Goal: Task Accomplishment & Management: Manage account settings

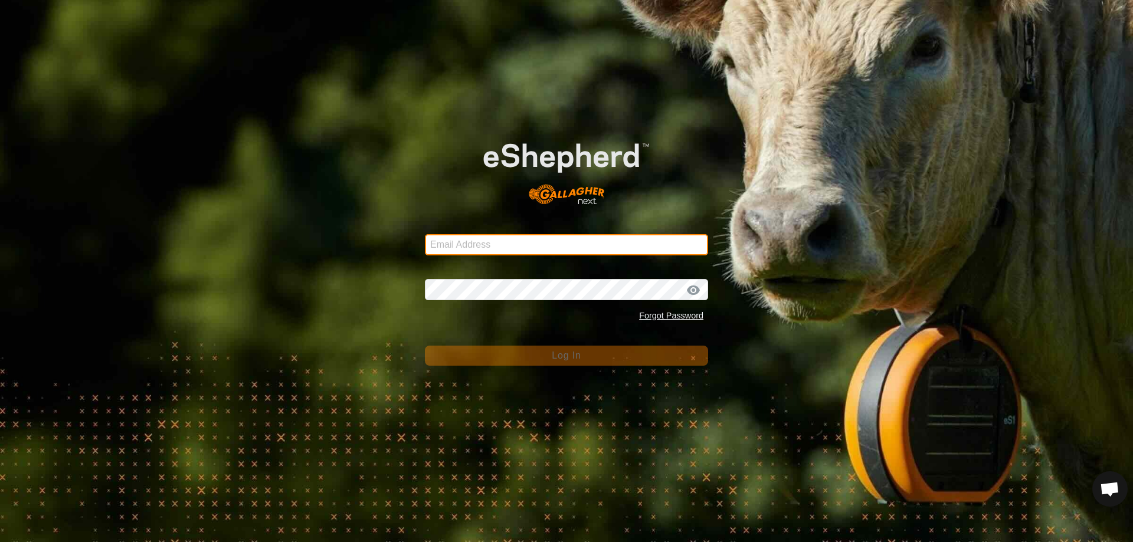
click at [500, 245] on input "Email Address" at bounding box center [566, 244] width 283 height 21
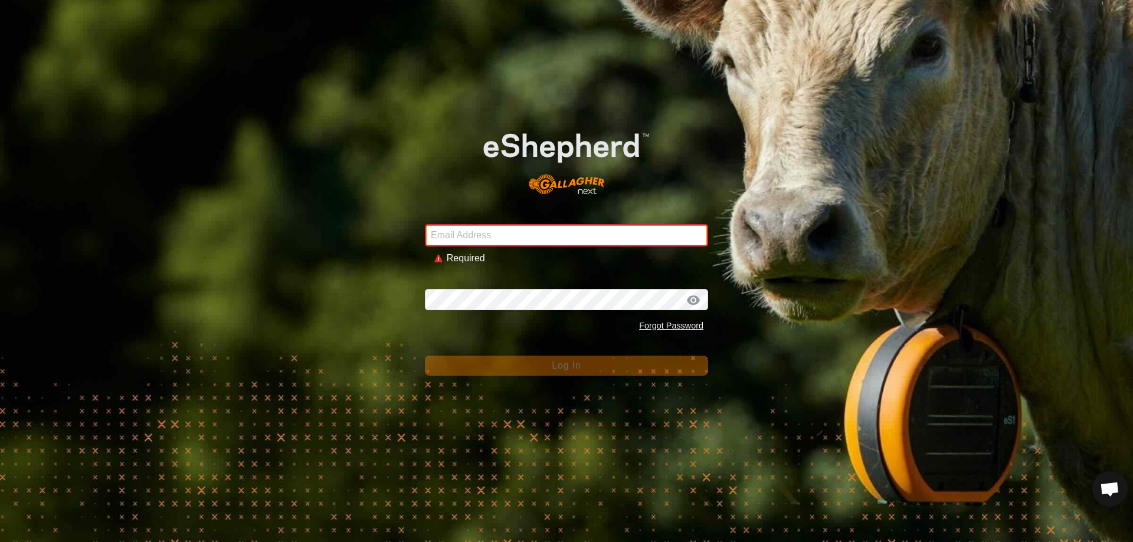
type input "[EMAIL_ADDRESS][DOMAIN_NAME]"
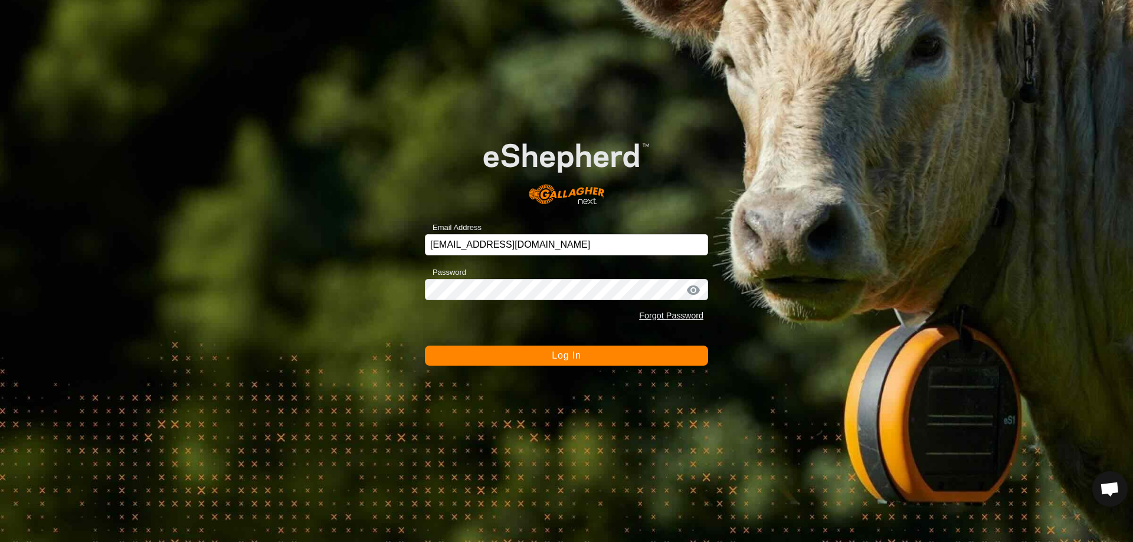
click at [521, 354] on button "Log In" at bounding box center [566, 356] width 283 height 20
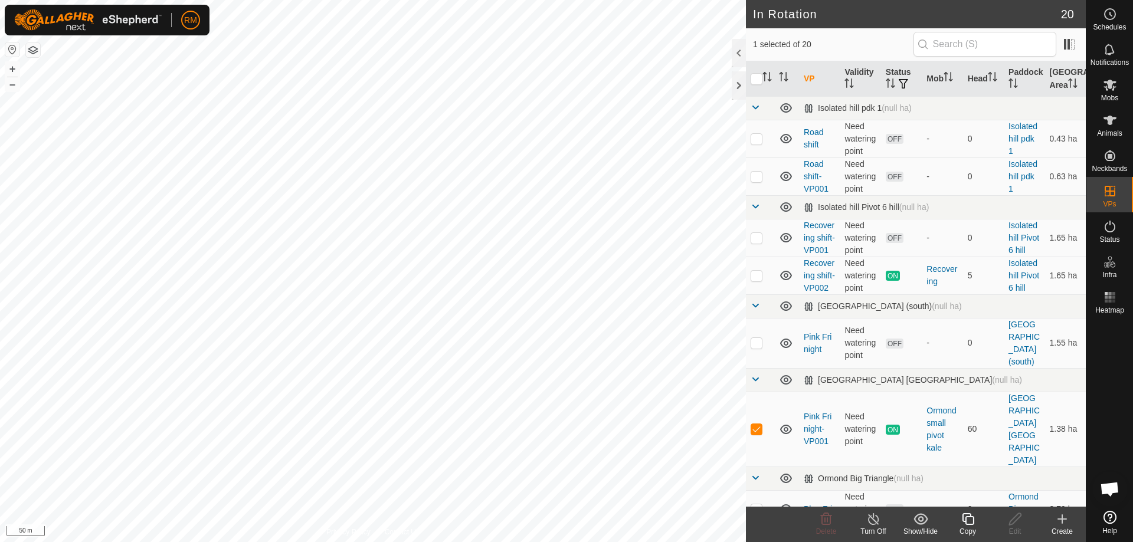
click at [970, 521] on icon at bounding box center [968, 519] width 15 height 14
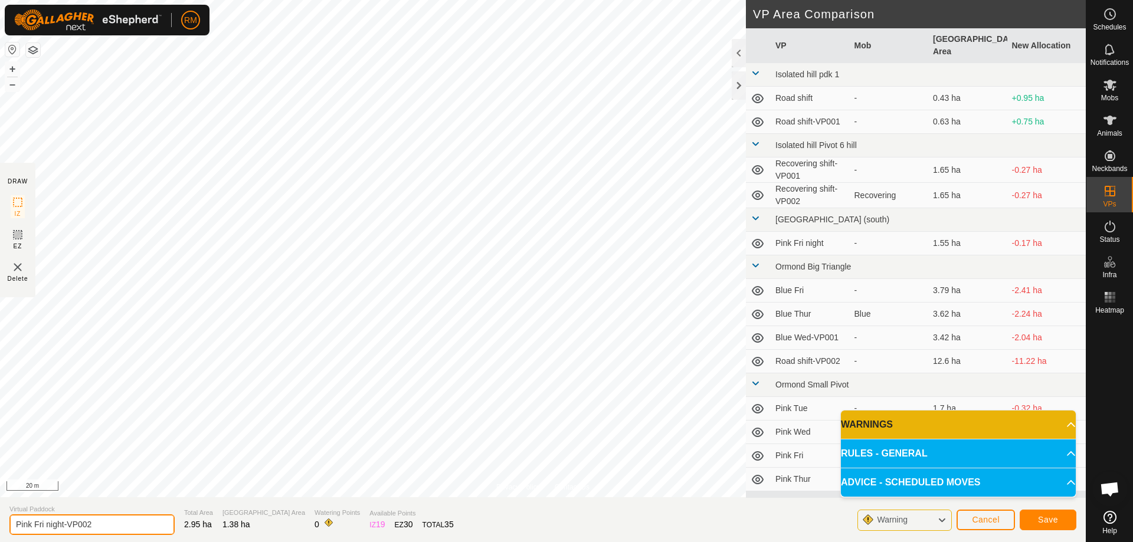
click at [64, 523] on input "Pink Fri night-VP002" at bounding box center [91, 524] width 165 height 21
type input "Pink Sat-VP002"
click at [1069, 519] on button "Save" at bounding box center [1048, 520] width 57 height 21
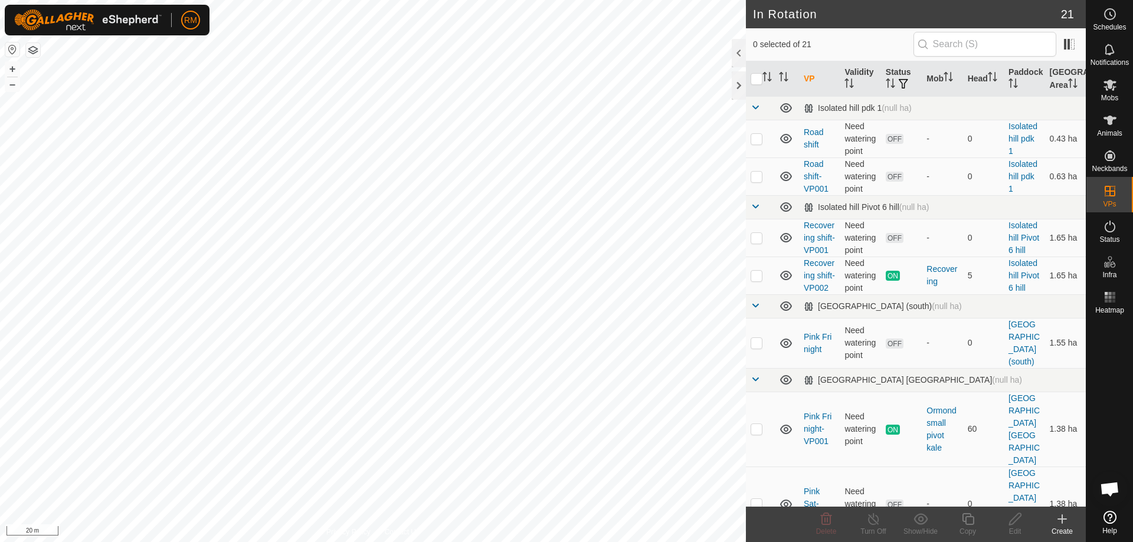
checkbox input "true"
click at [965, 517] on icon at bounding box center [968, 519] width 15 height 14
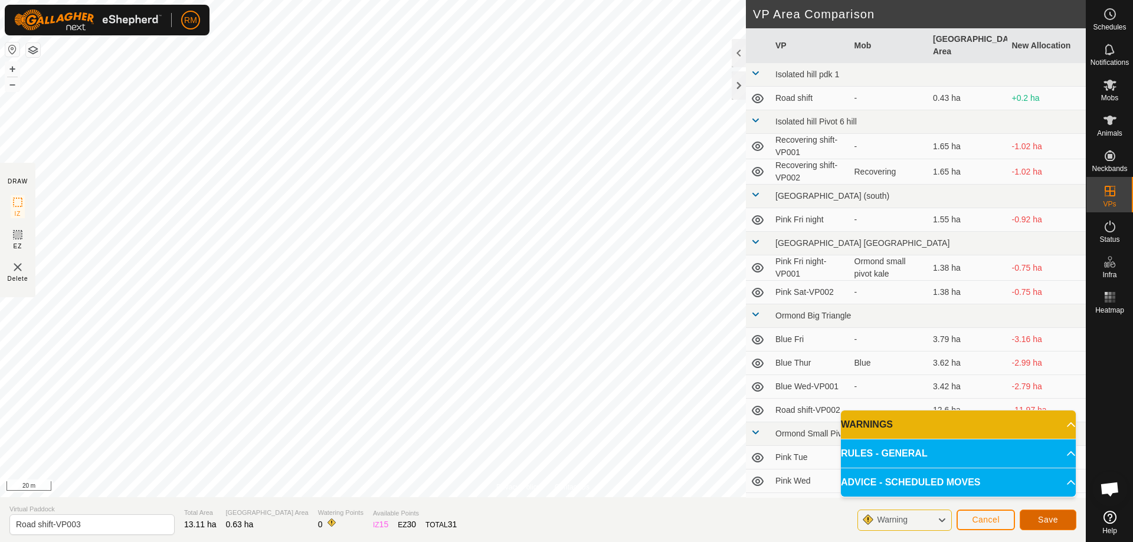
click at [1040, 519] on span "Save" at bounding box center [1048, 519] width 20 height 9
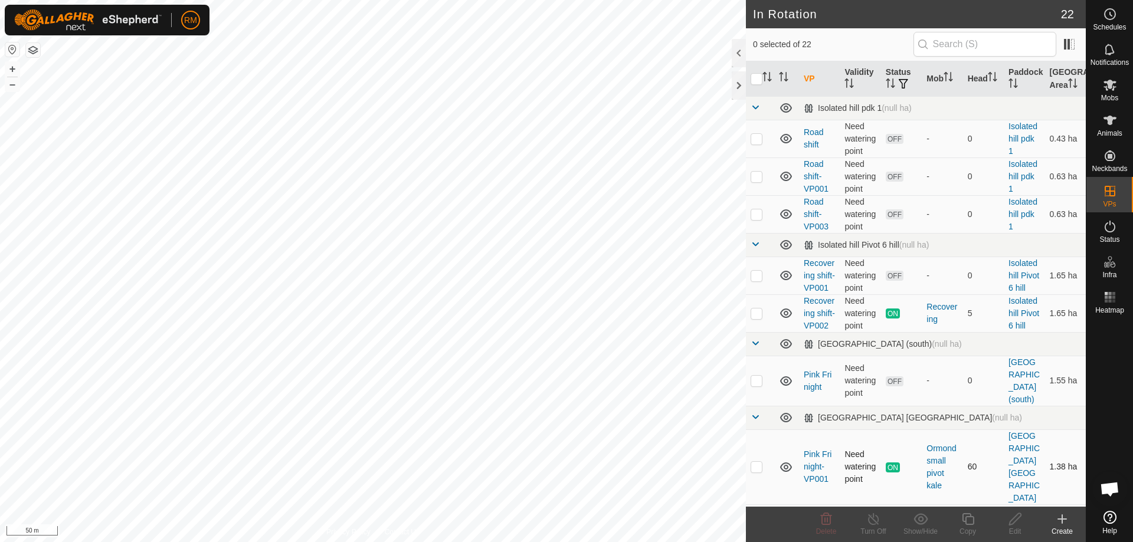
checkbox input "true"
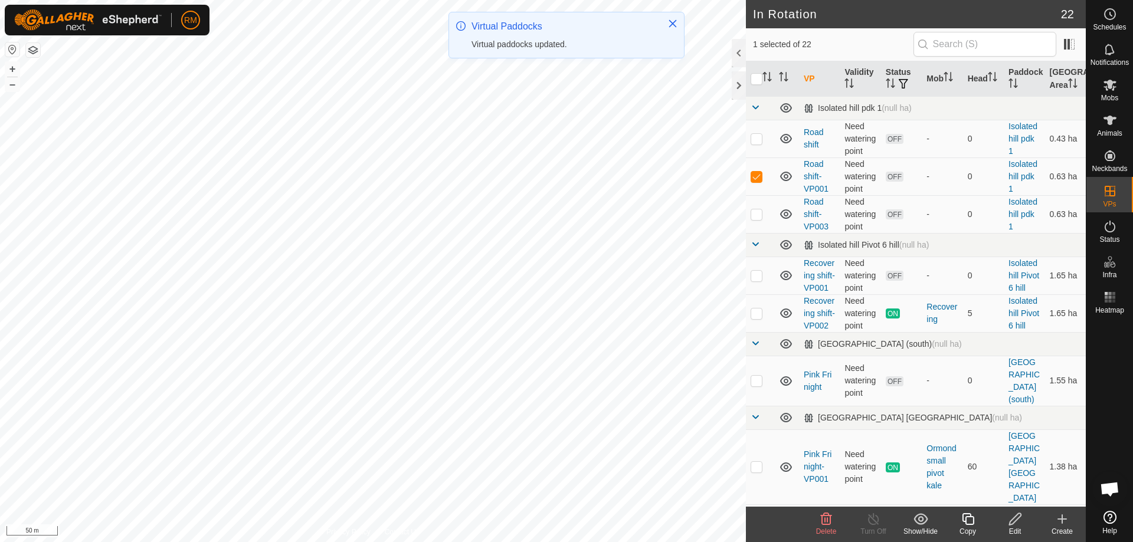
click at [816, 517] on delete-svg-icon at bounding box center [825, 519] width 47 height 14
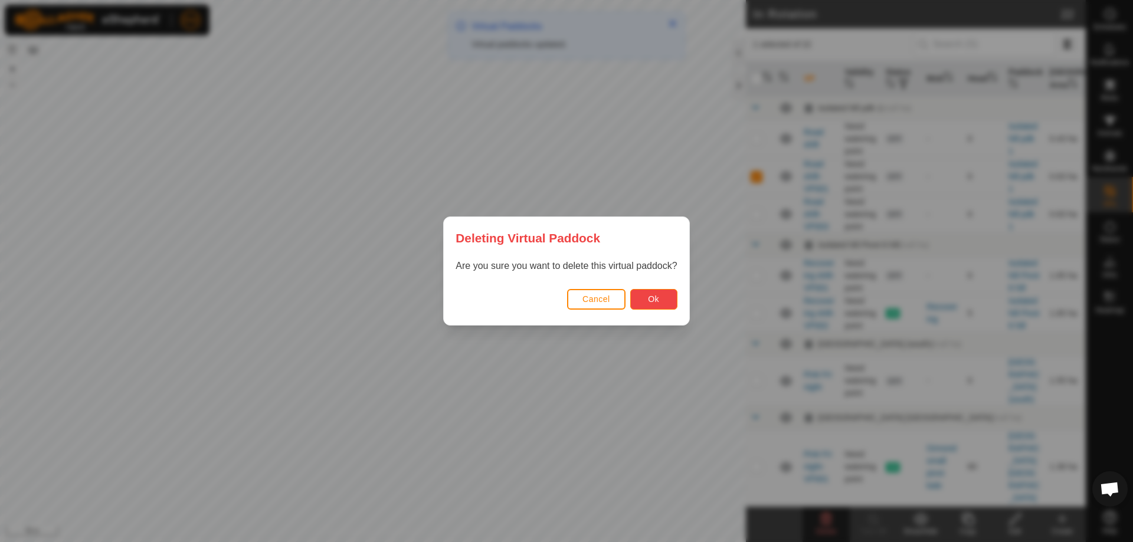
click at [649, 297] on span "Ok" at bounding box center [653, 298] width 11 height 9
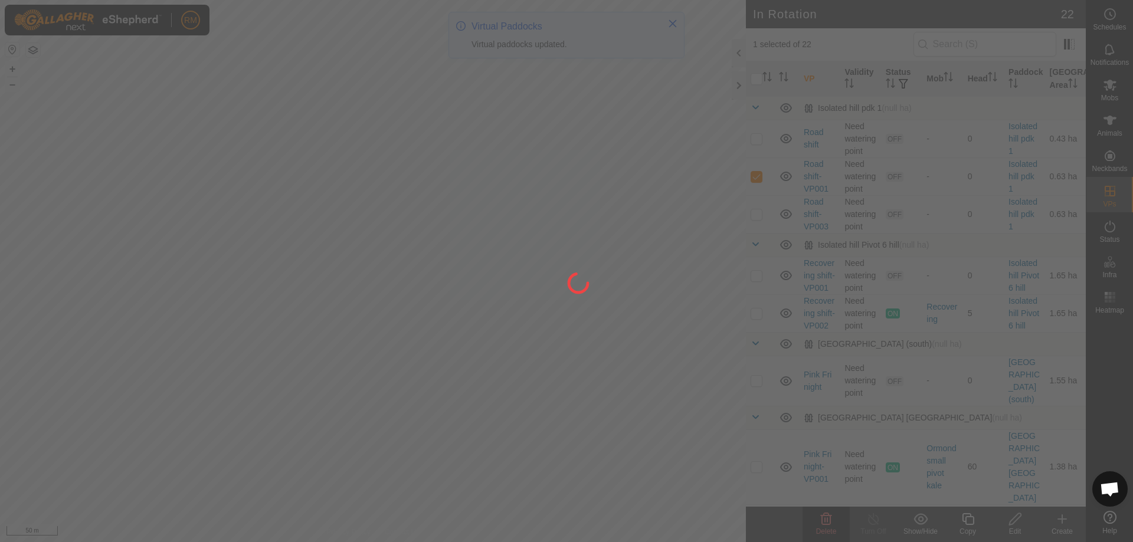
checkbox input "false"
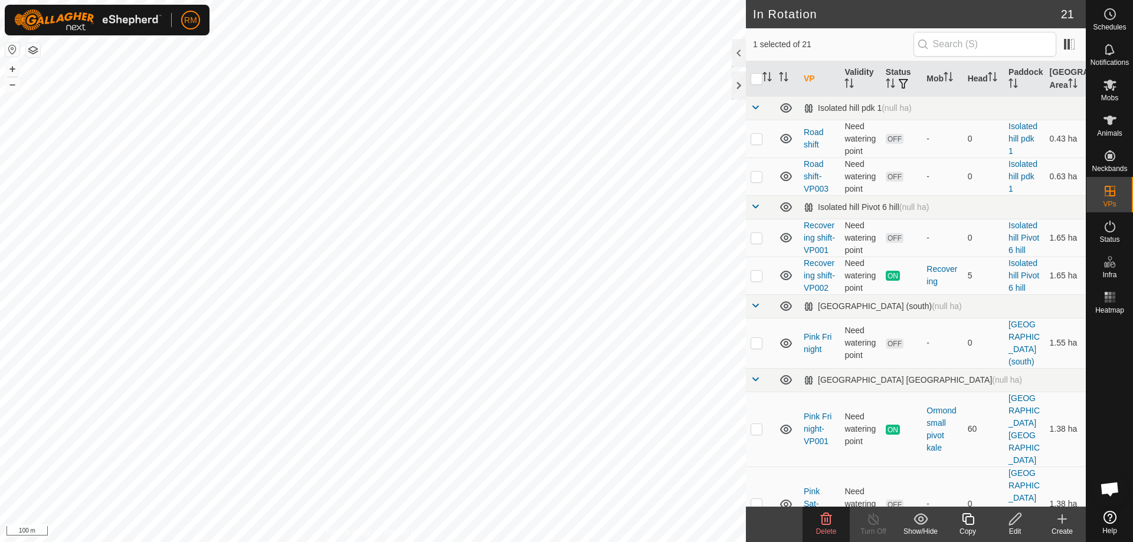
click at [824, 521] on icon at bounding box center [826, 519] width 11 height 12
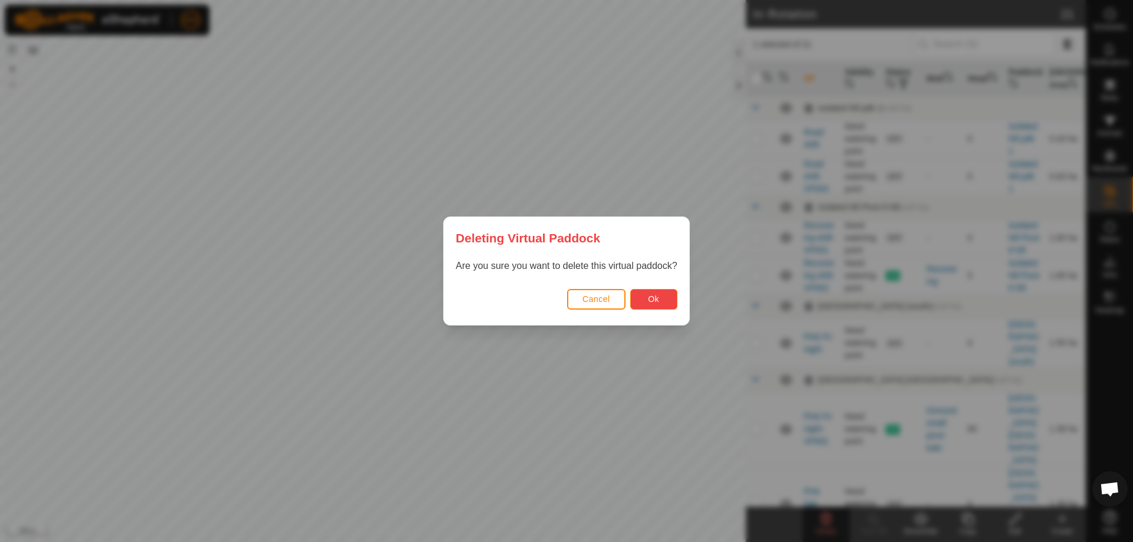
click at [663, 302] on button "Ok" at bounding box center [653, 299] width 47 height 21
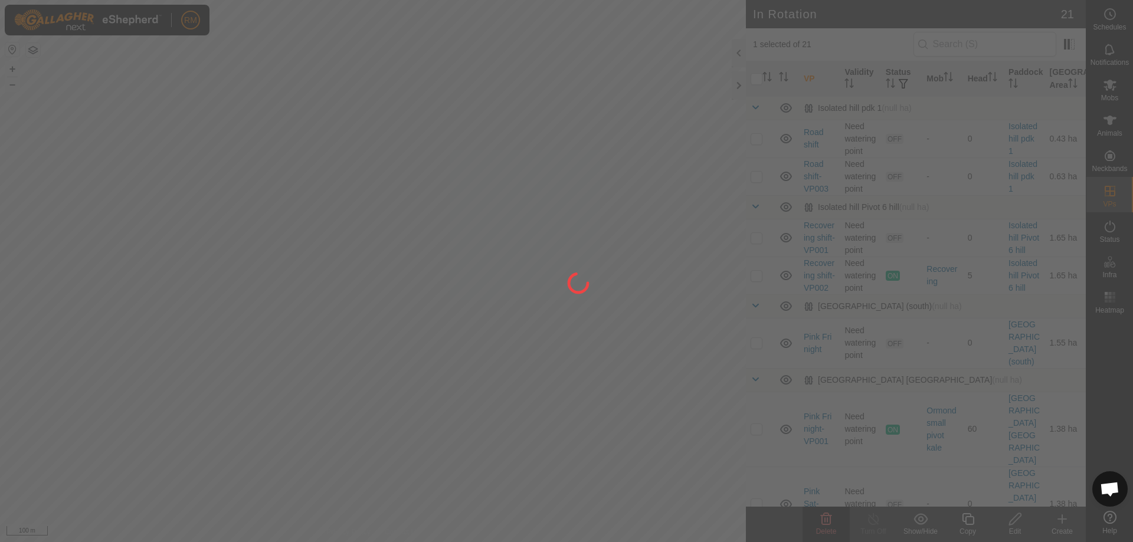
checkbox input "false"
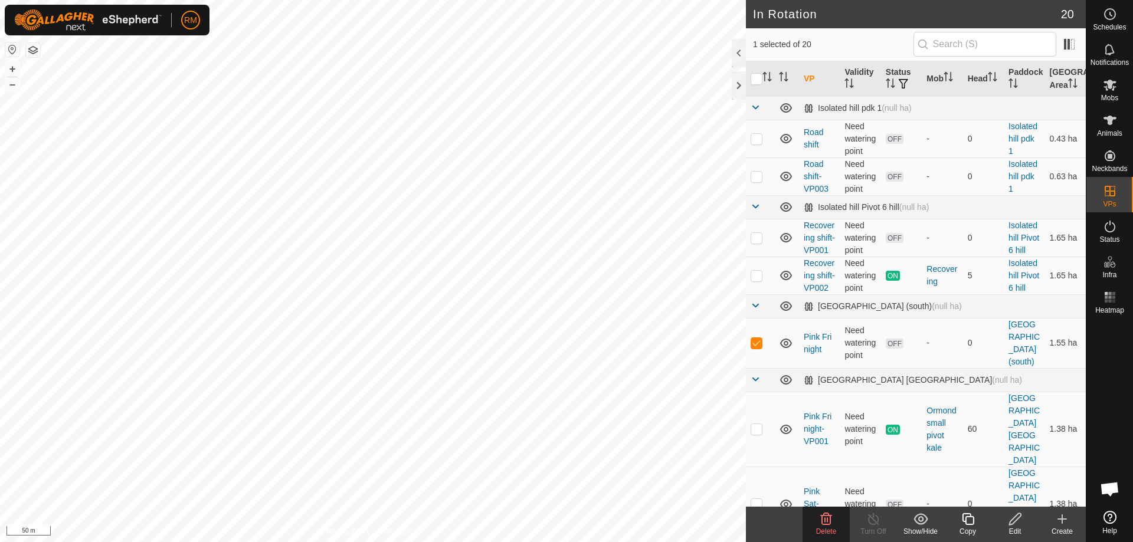
checkbox input "false"
checkbox input "true"
checkbox input "false"
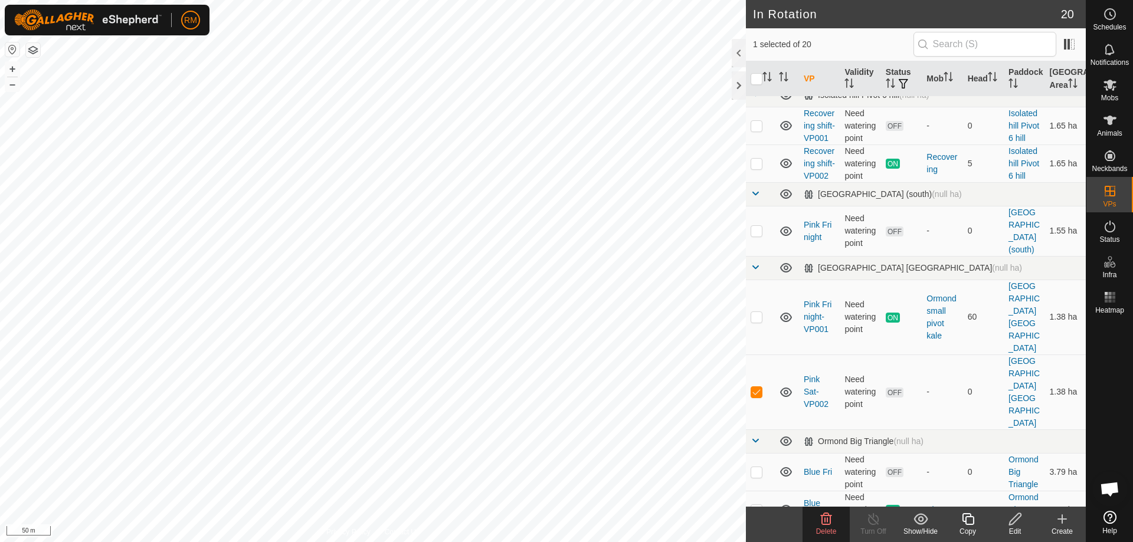
scroll to position [115, 0]
click at [757, 391] on p-checkbox at bounding box center [757, 388] width 12 height 9
checkbox input "false"
checkbox input "true"
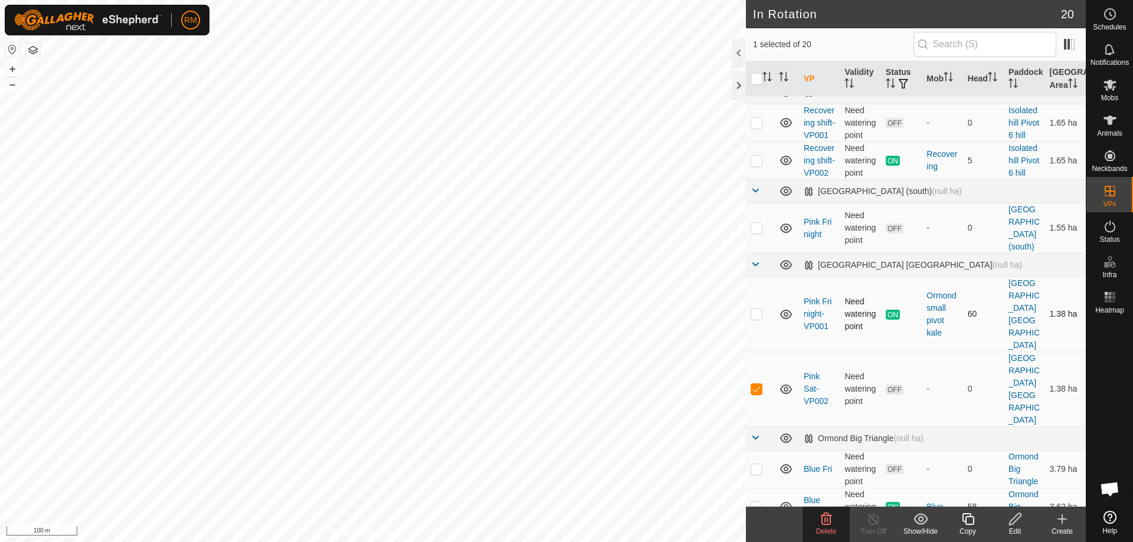
checkbox input "true"
checkbox input "false"
checkbox input "true"
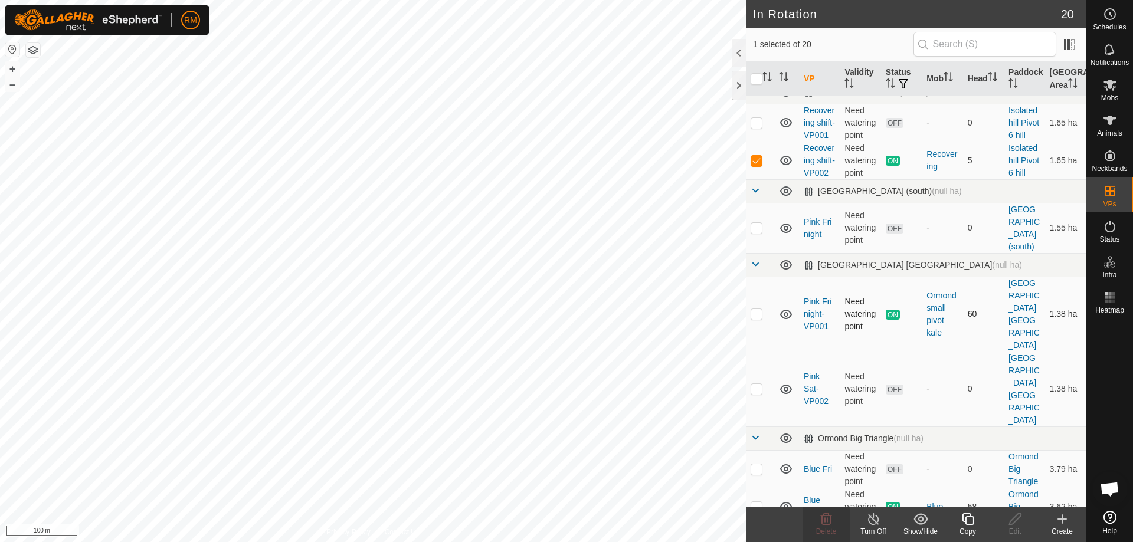
checkbox input "true"
checkbox input "false"
click at [821, 516] on icon at bounding box center [826, 519] width 11 height 12
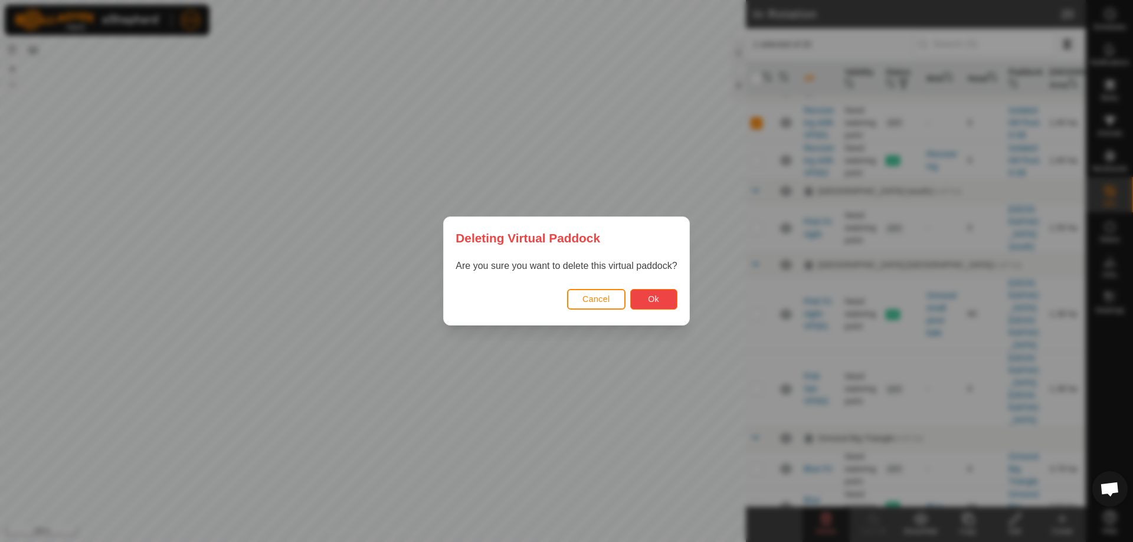
click at [661, 293] on button "Ok" at bounding box center [653, 299] width 47 height 21
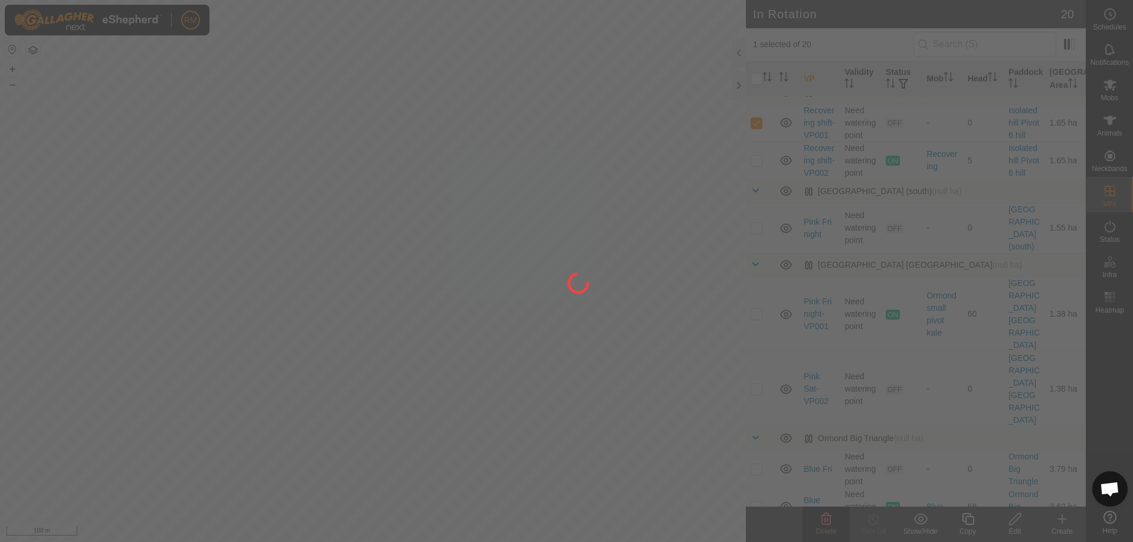
checkbox input "false"
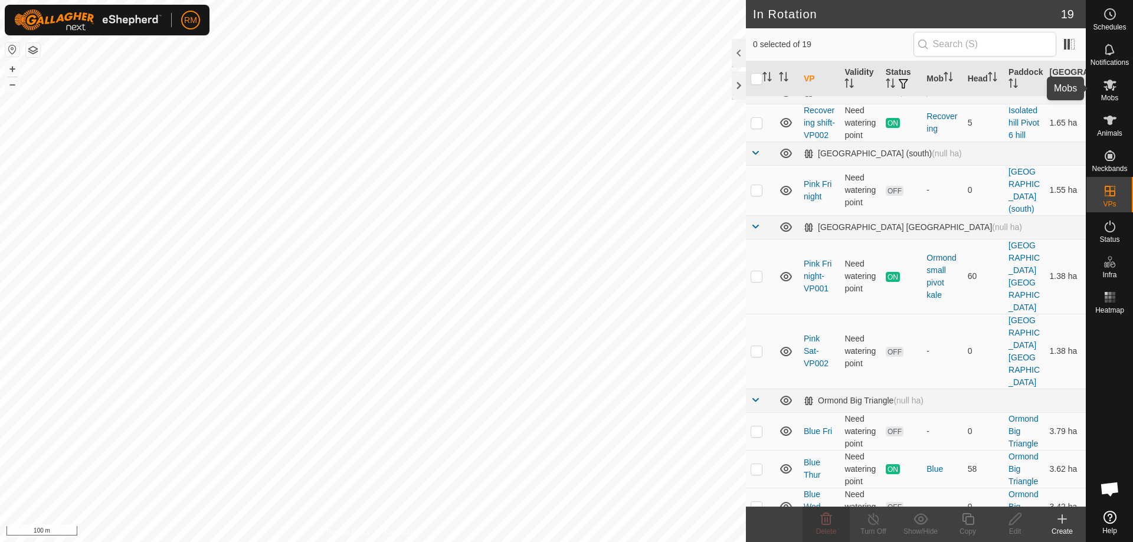
click at [1106, 86] on icon at bounding box center [1110, 85] width 14 height 14
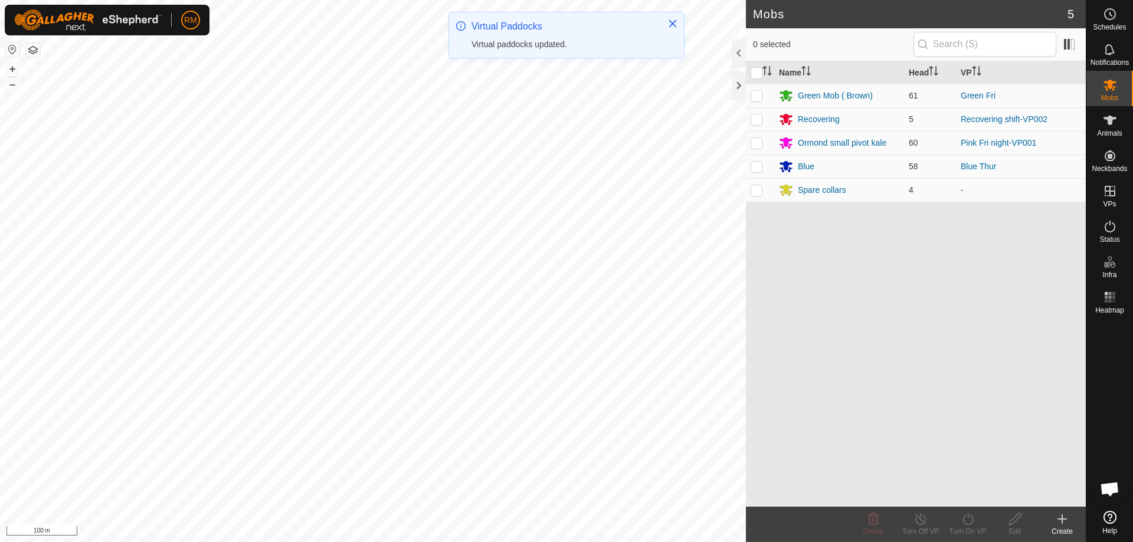
click at [755, 143] on p-checkbox at bounding box center [757, 142] width 12 height 9
checkbox input "true"
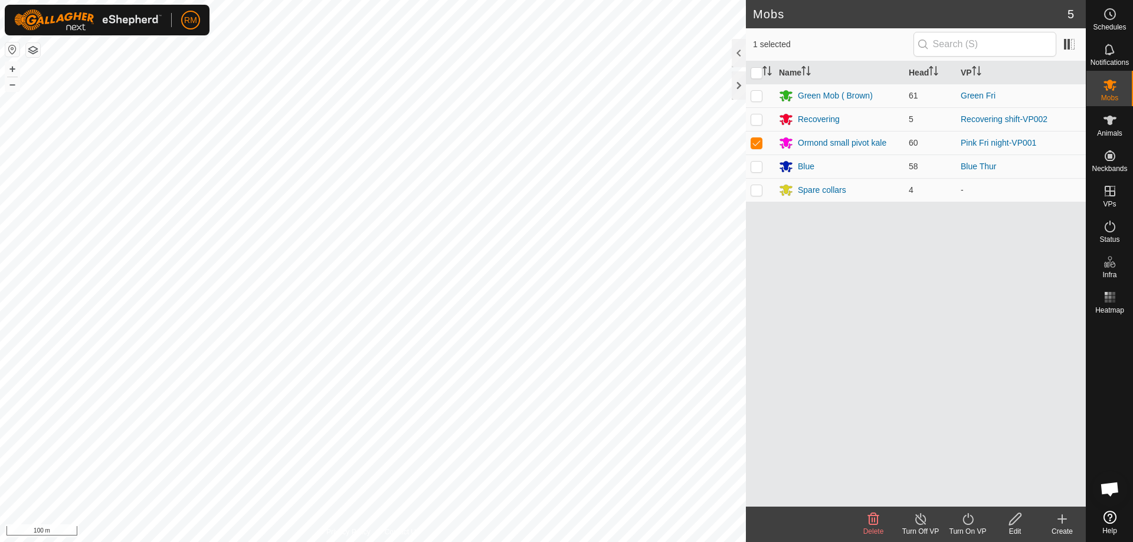
click at [966, 519] on icon at bounding box center [968, 519] width 15 height 14
click at [981, 492] on link "Now" at bounding box center [1003, 493] width 117 height 24
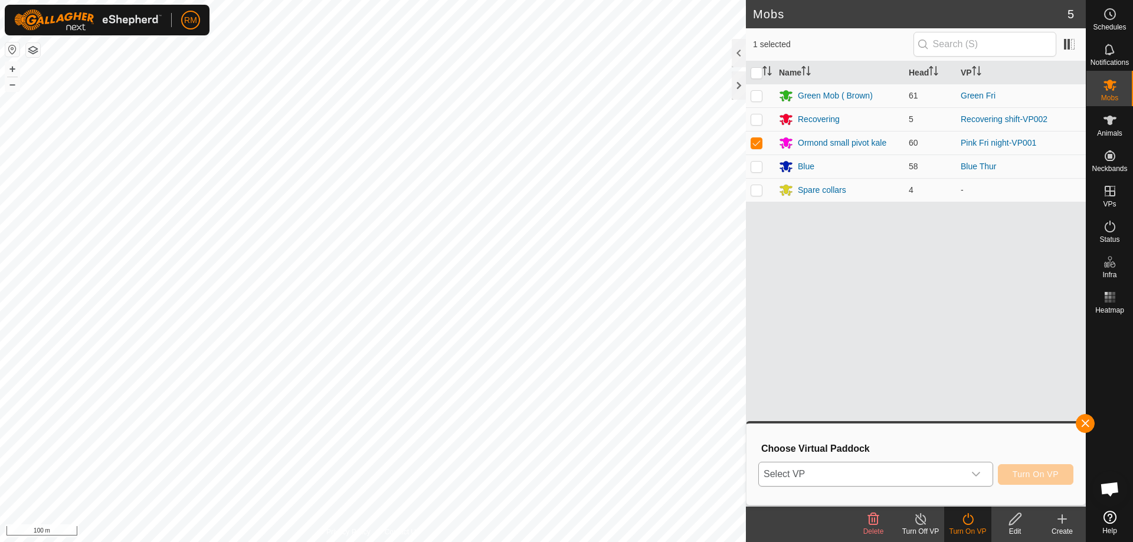
click at [972, 473] on icon "dropdown trigger" at bounding box center [975, 474] width 9 height 9
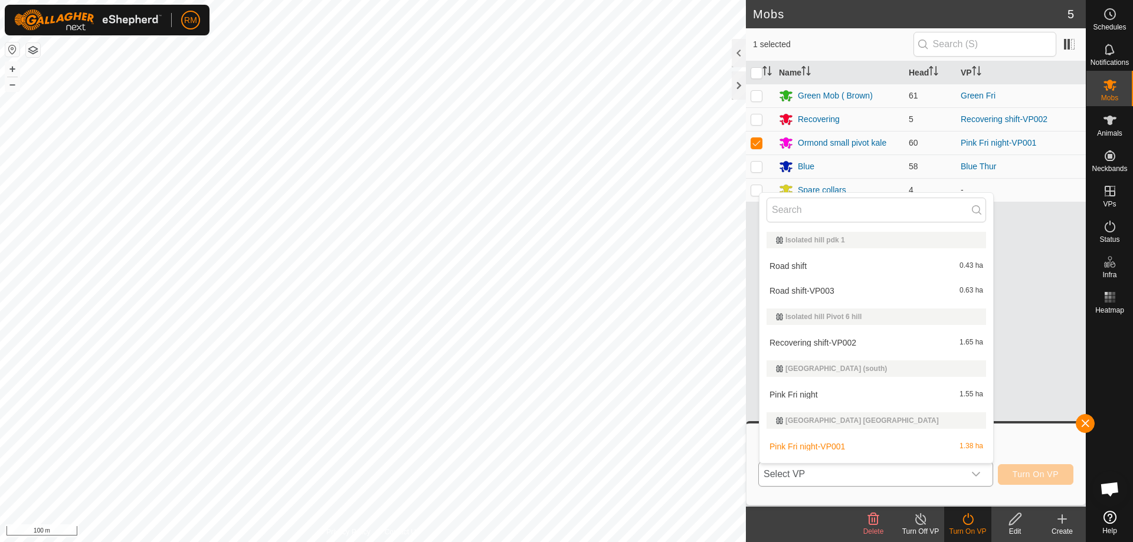
scroll to position [20, 0]
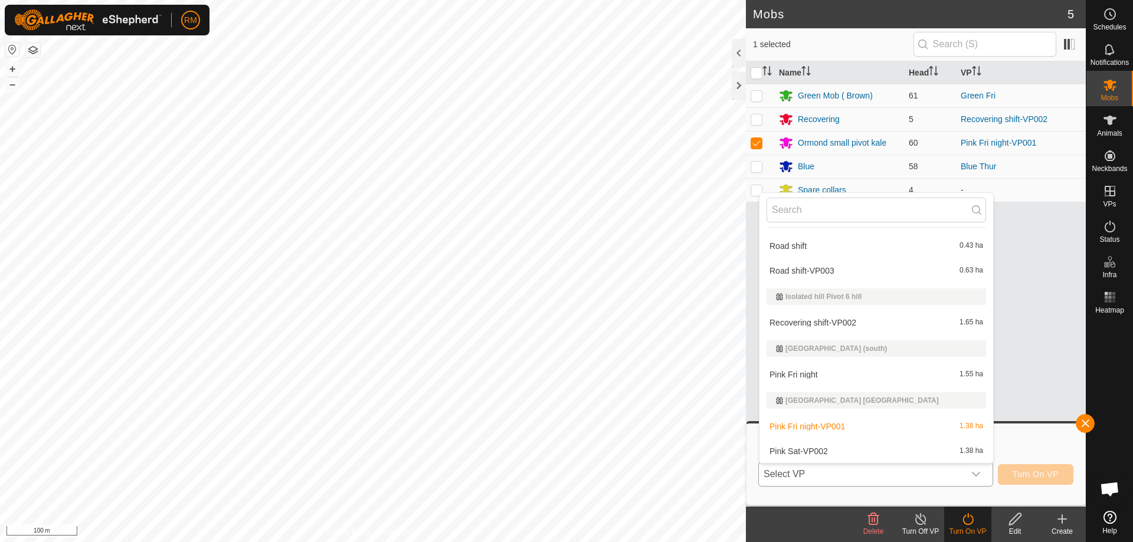
click at [838, 453] on li "Pink Sat-VP002 1.38 ha" at bounding box center [876, 452] width 234 height 24
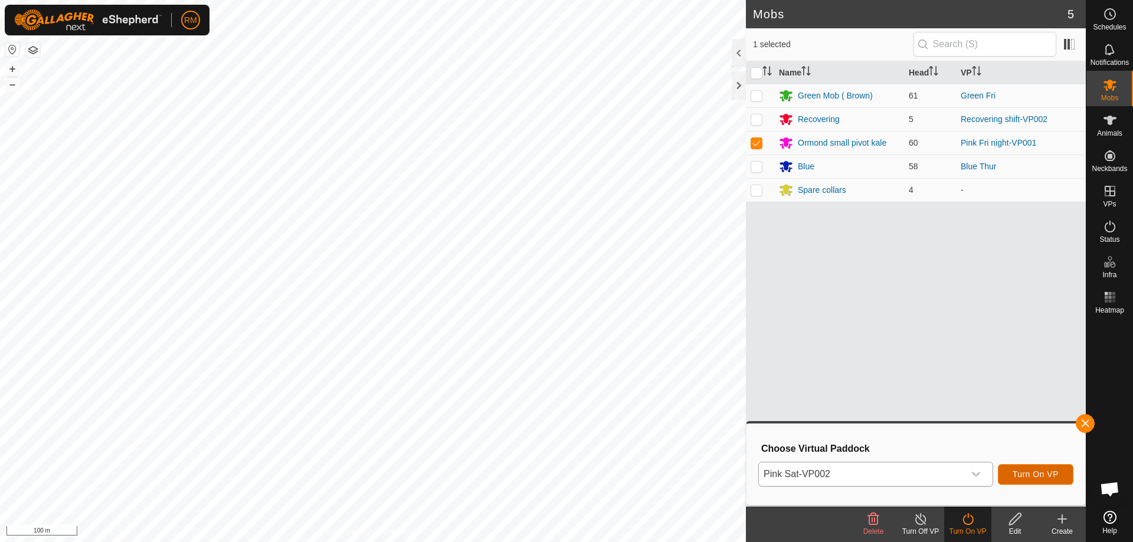
click at [1021, 473] on span "Turn On VP" at bounding box center [1035, 474] width 46 height 9
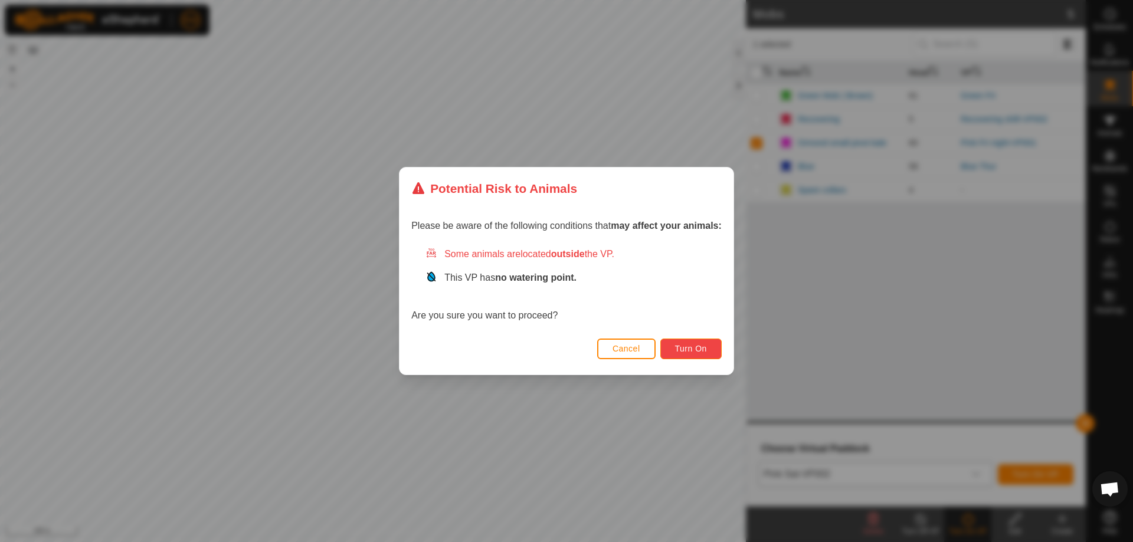
click at [693, 349] on span "Turn On" at bounding box center [691, 348] width 32 height 9
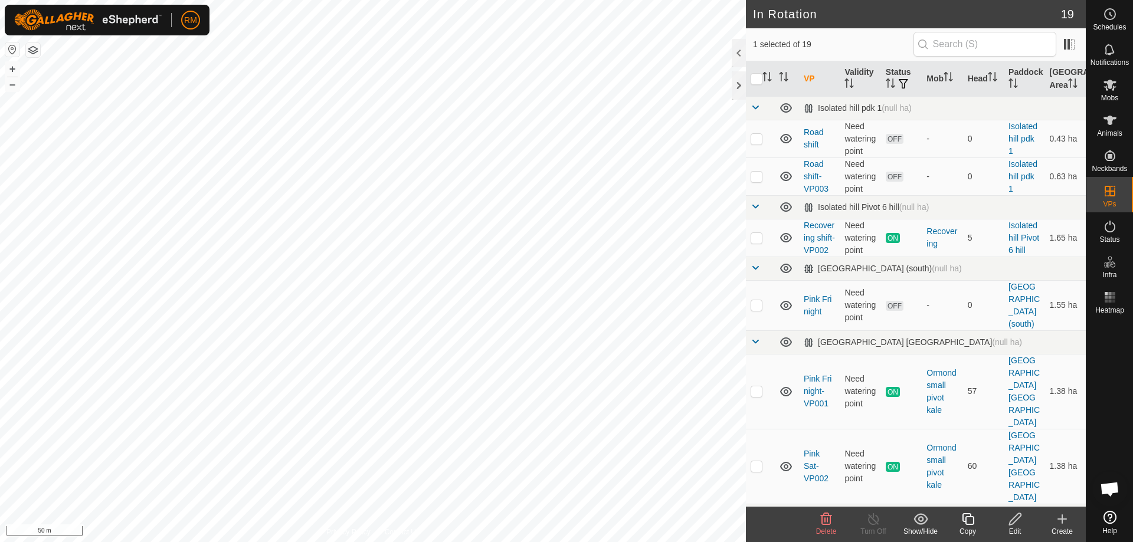
click at [969, 521] on icon at bounding box center [968, 519] width 15 height 14
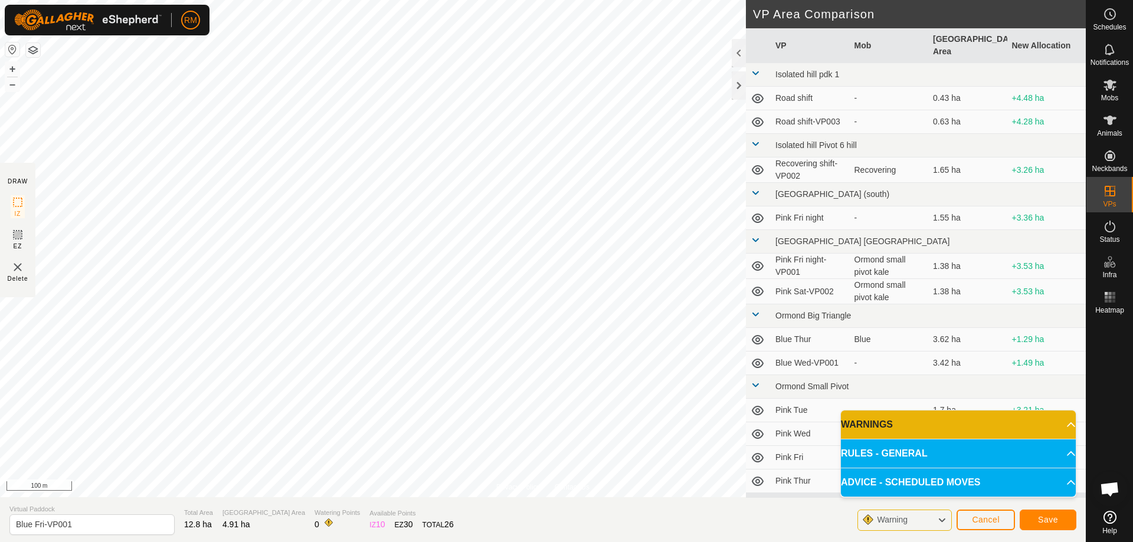
click at [303, 0] on html "RM Schedules Notifications Mobs Animals Neckbands VPs Status Infra Heatmap Help…" at bounding box center [566, 271] width 1133 height 542
click at [76, 523] on input "Blue Fri-VP001" at bounding box center [91, 524] width 165 height 21
type input "Blue Sat move"
click at [1052, 520] on span "Save" at bounding box center [1048, 519] width 20 height 9
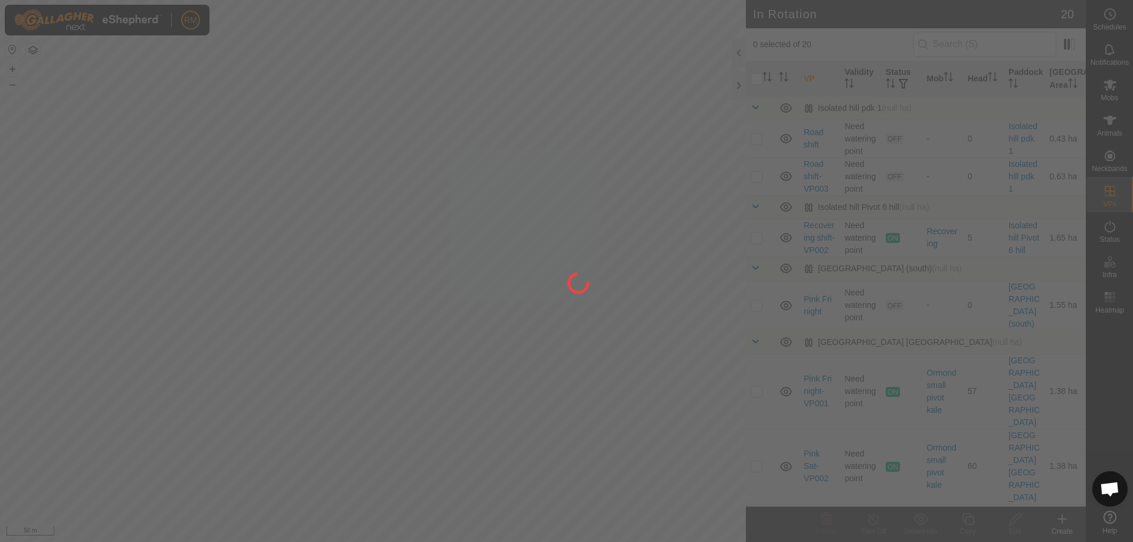
drag, startPoint x: 77, startPoint y: 488, endPoint x: 415, endPoint y: 382, distance: 353.6
click at [416, 388] on div at bounding box center [566, 271] width 1133 height 542
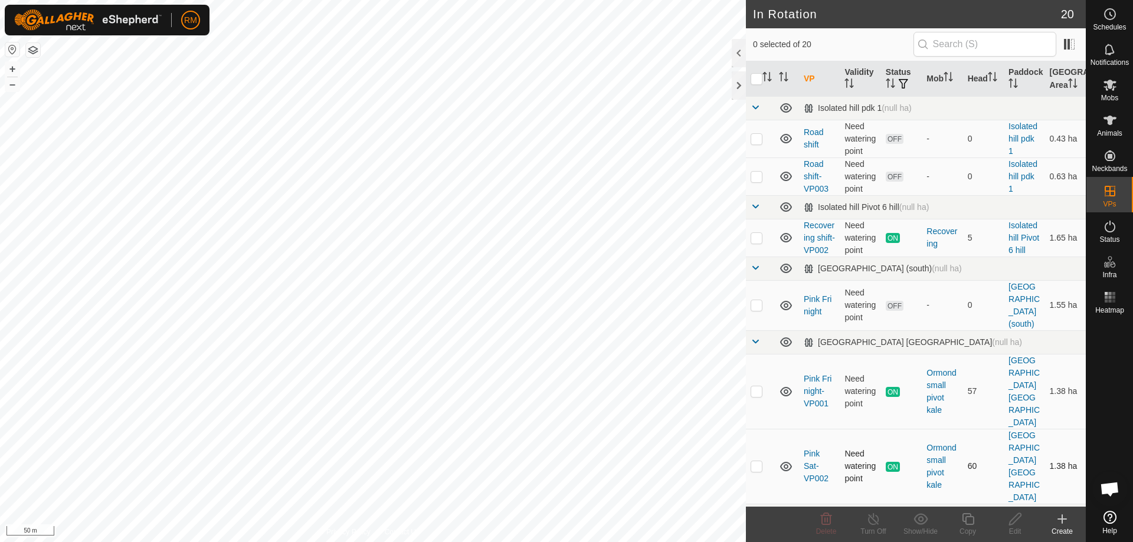
checkbox input "true"
click at [1015, 516] on icon at bounding box center [1015, 519] width 12 height 12
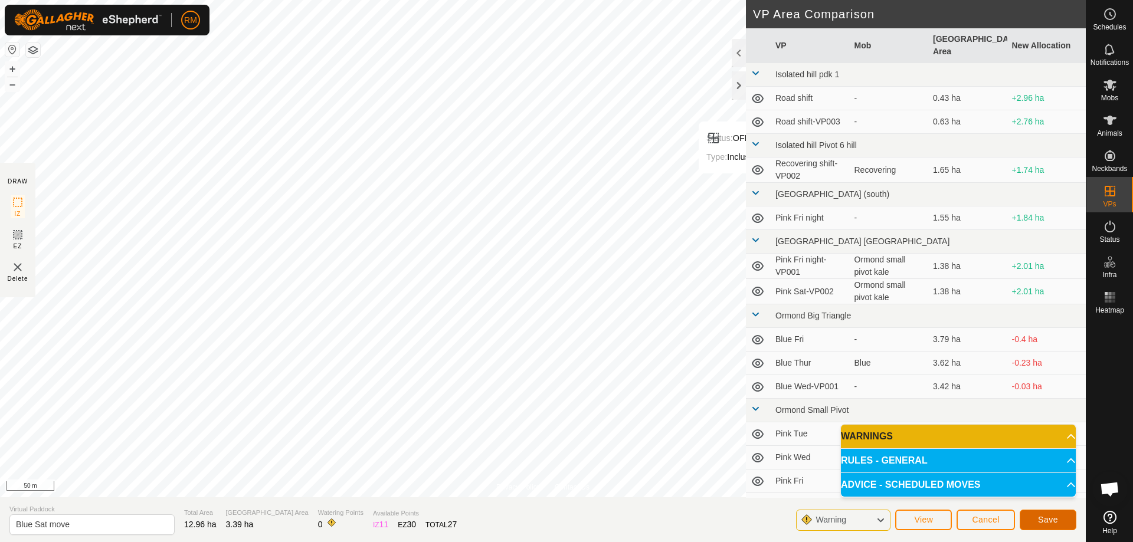
click at [1054, 520] on span "Save" at bounding box center [1048, 519] width 20 height 9
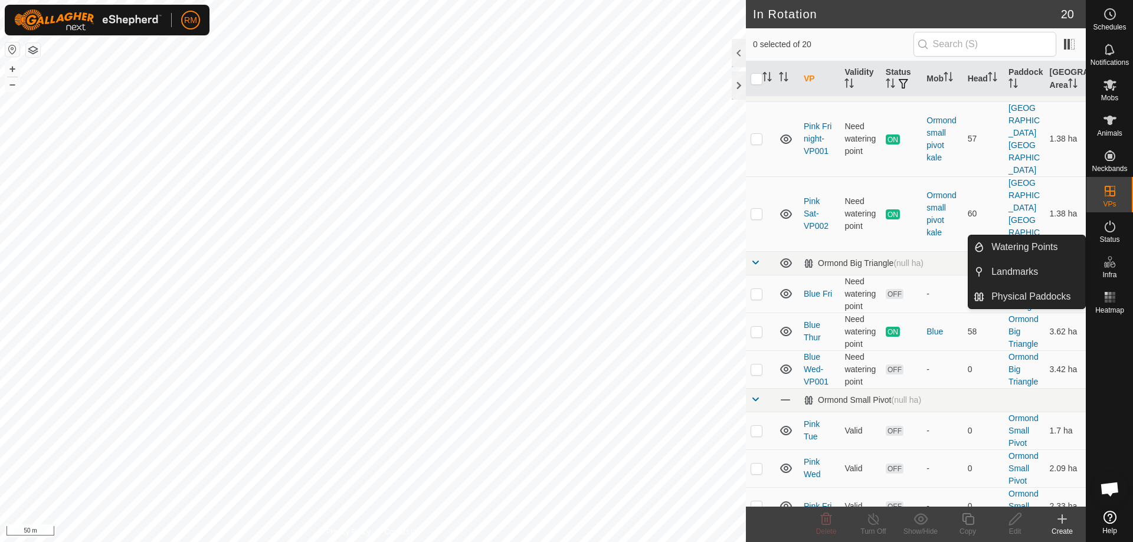
scroll to position [241, 0]
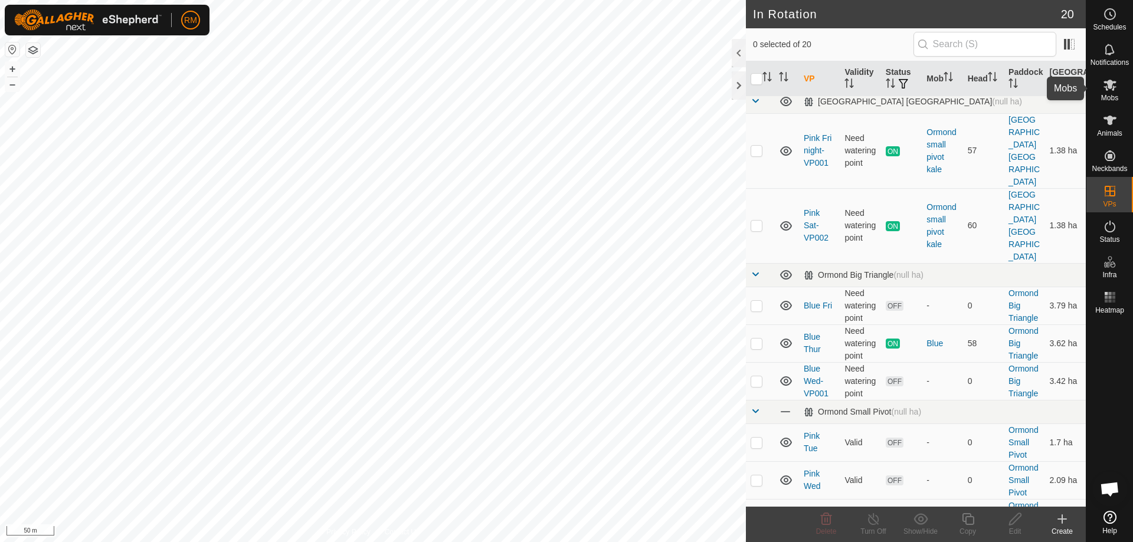
click at [1112, 92] on es-mob-svg-icon at bounding box center [1109, 85] width 21 height 19
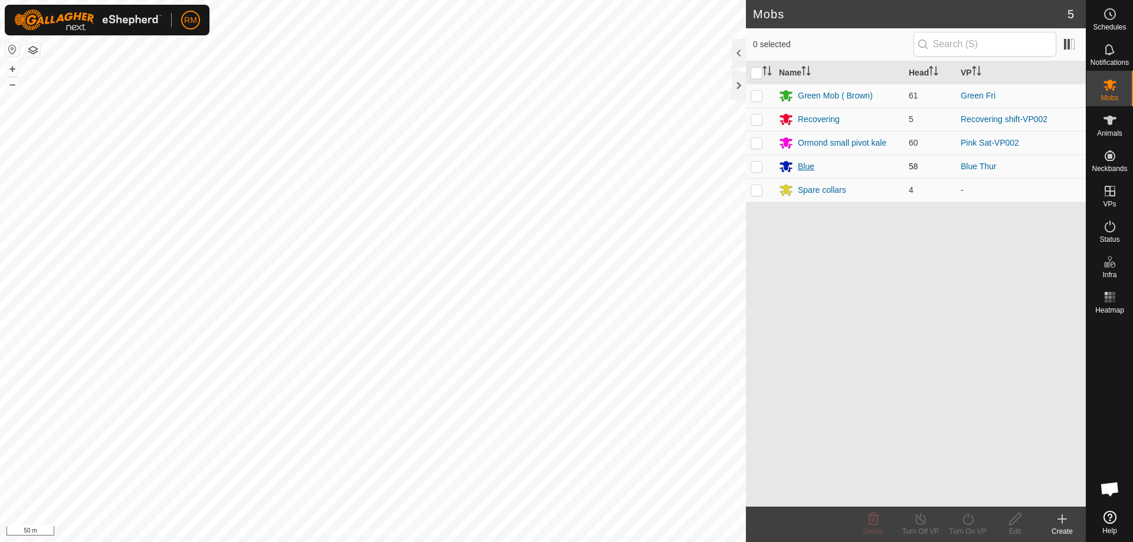
click at [802, 165] on div "Blue" at bounding box center [806, 166] width 17 height 12
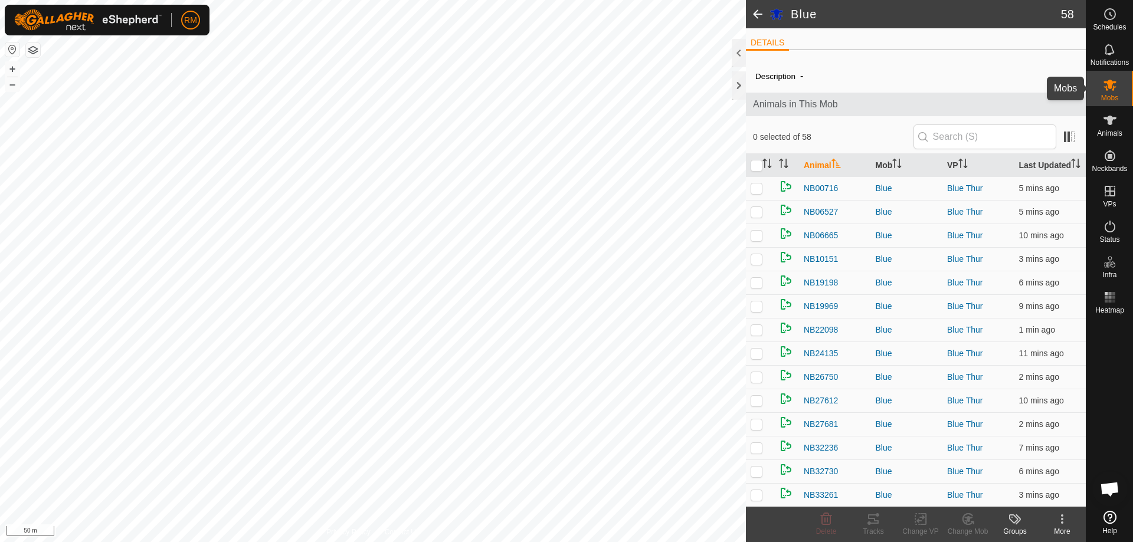
click at [1113, 85] on icon at bounding box center [1110, 85] width 14 height 14
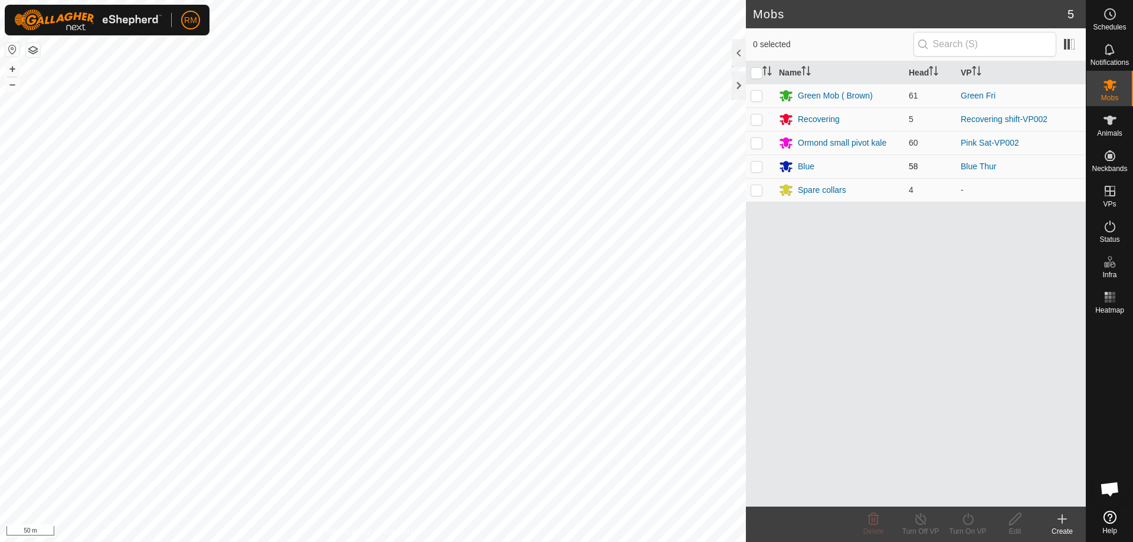
click at [752, 165] on p-checkbox at bounding box center [757, 166] width 12 height 9
checkbox input "true"
click at [972, 519] on icon at bounding box center [968, 519] width 15 height 14
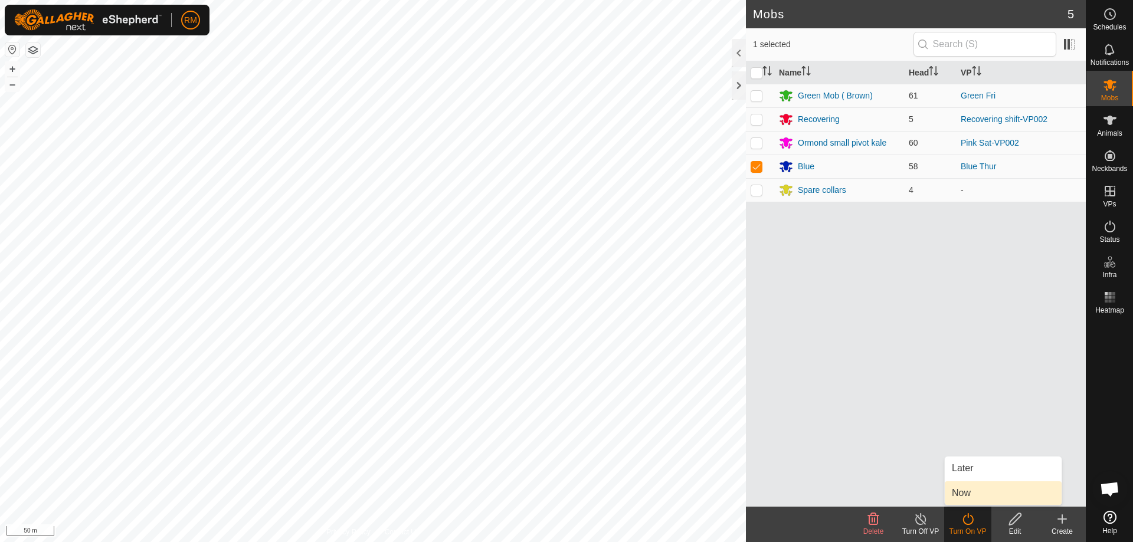
click at [975, 494] on link "Now" at bounding box center [1003, 493] width 117 height 24
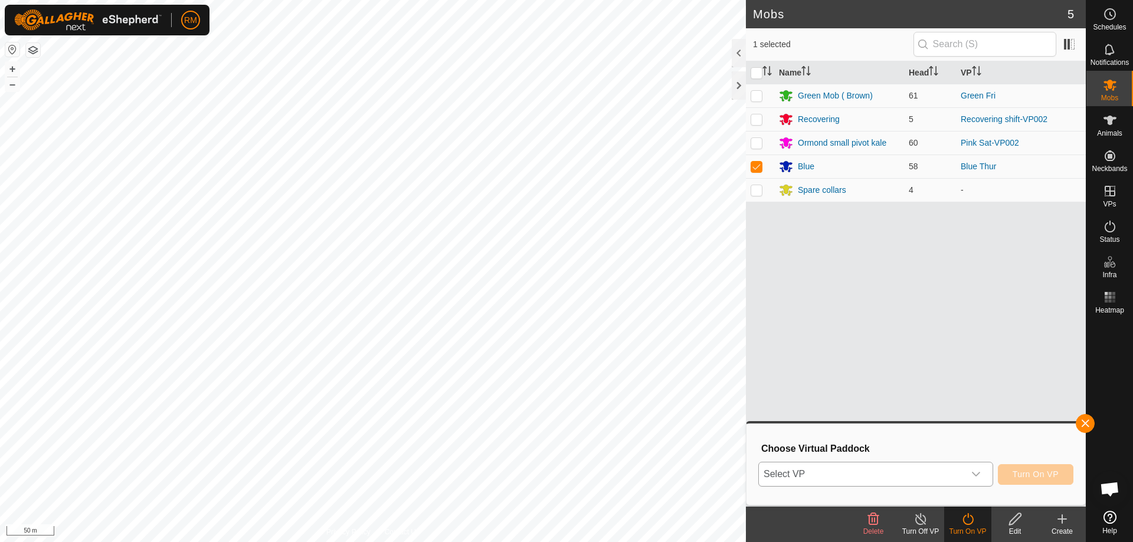
click at [975, 471] on icon "dropdown trigger" at bounding box center [975, 474] width 9 height 9
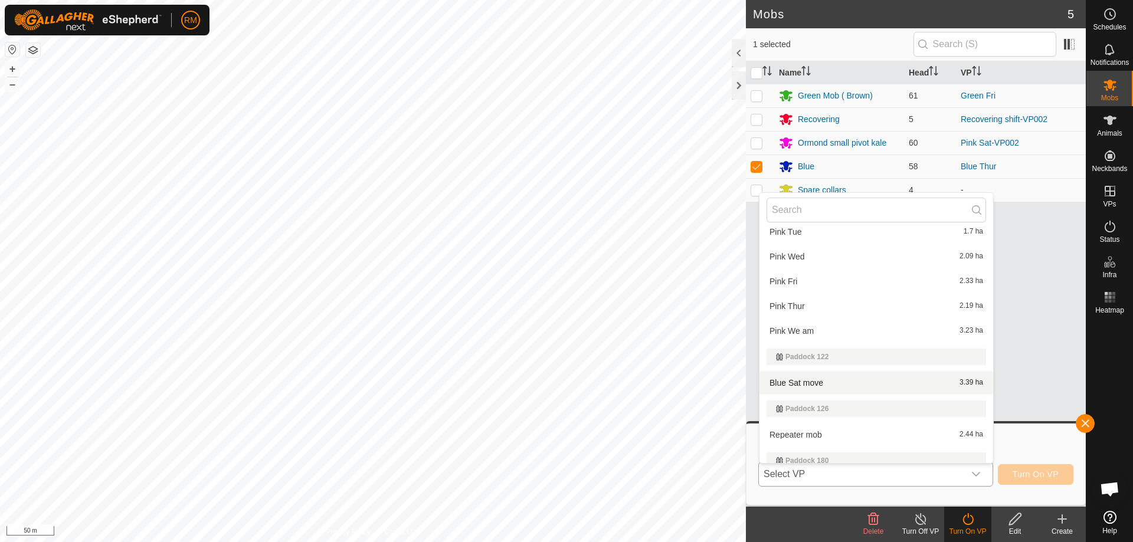
scroll to position [394, 0]
click at [807, 382] on li "Blue Sat move 3.39 ha" at bounding box center [876, 383] width 234 height 24
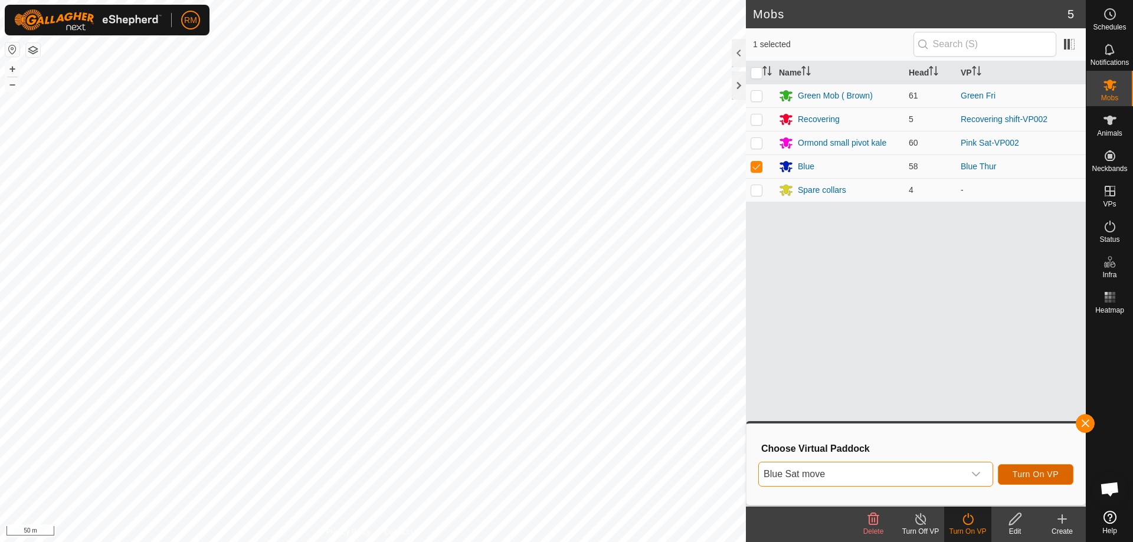
click at [1046, 473] on span "Turn On VP" at bounding box center [1035, 474] width 46 height 9
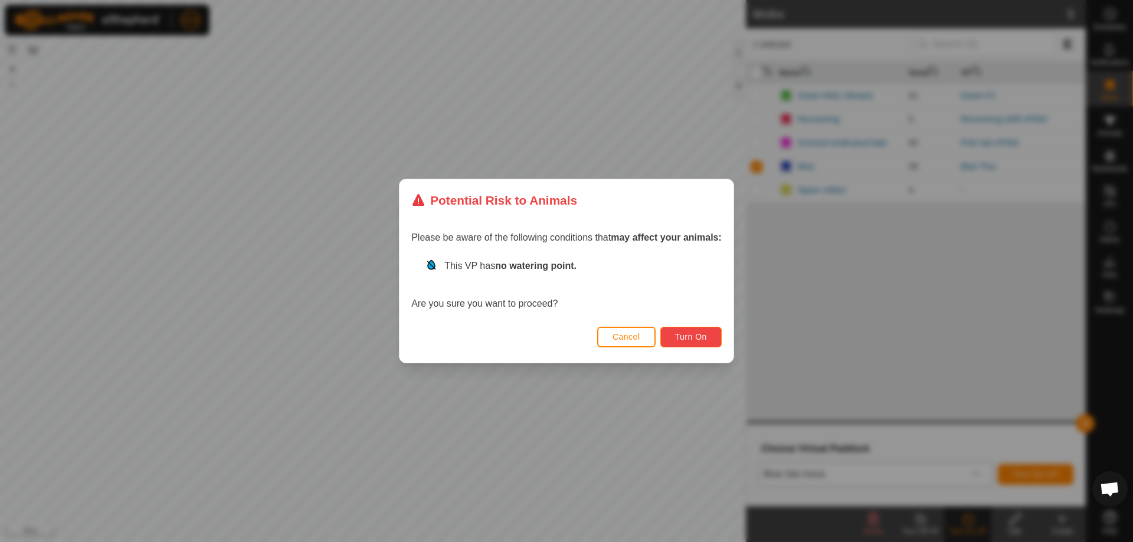
click at [706, 335] on span "Turn On" at bounding box center [691, 336] width 32 height 9
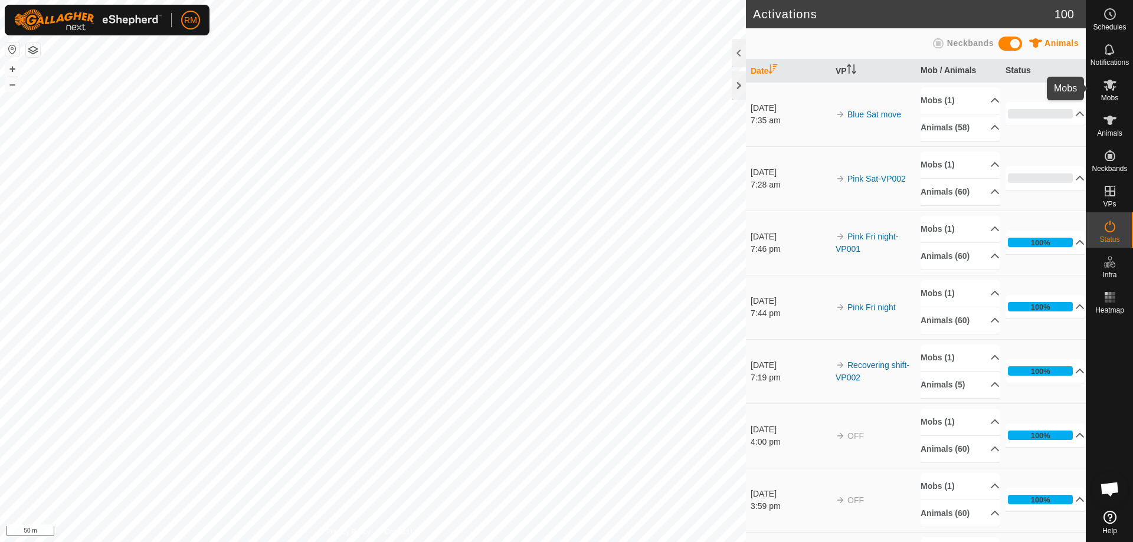
click at [1113, 86] on icon at bounding box center [1110, 85] width 14 height 14
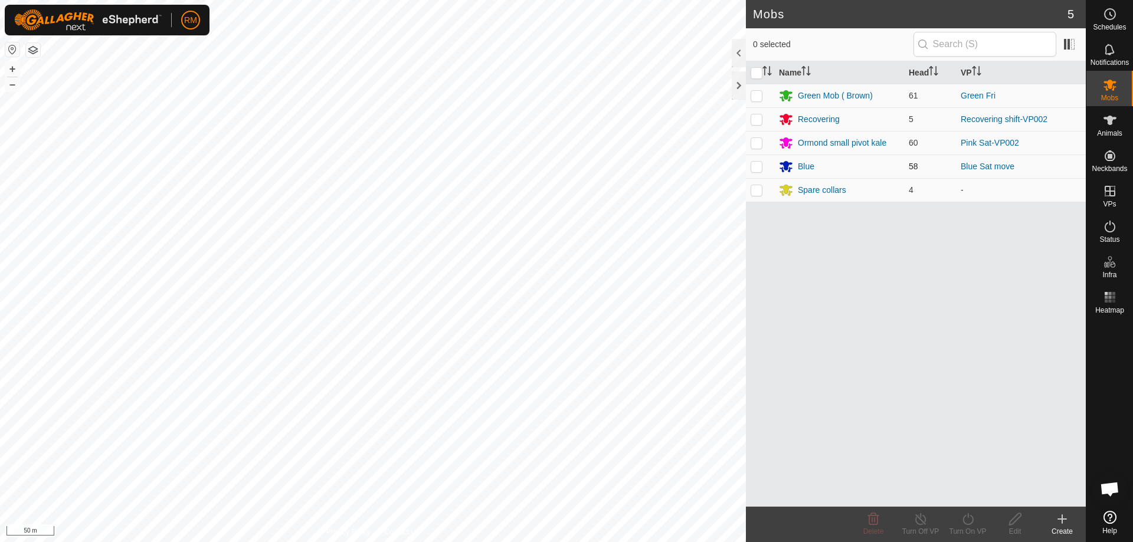
click at [755, 168] on p-checkbox at bounding box center [757, 166] width 12 height 9
checkbox input "true"
click at [969, 520] on icon at bounding box center [968, 519] width 15 height 14
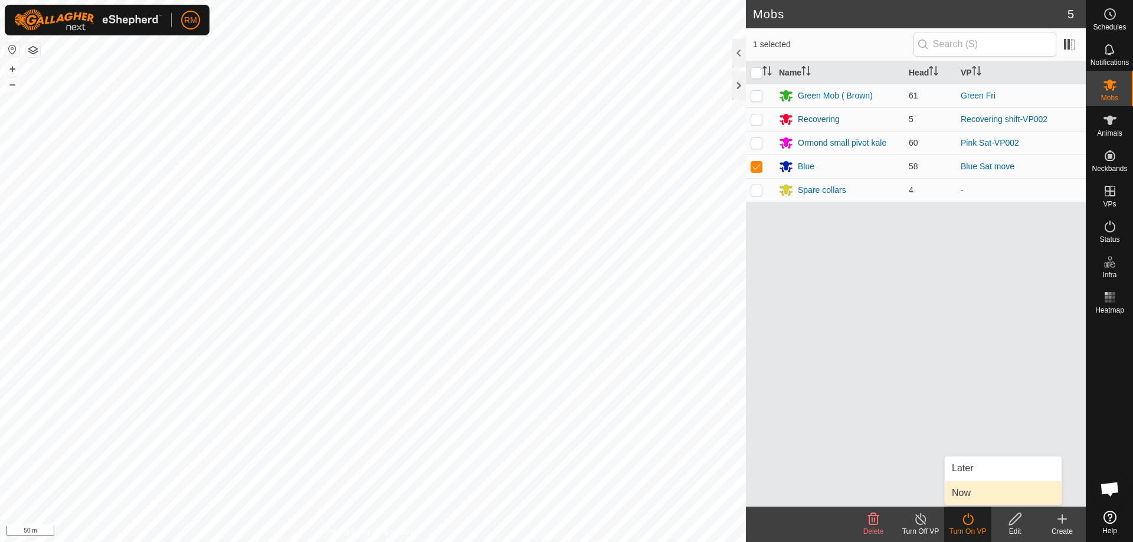
click at [970, 493] on link "Now" at bounding box center [1003, 493] width 117 height 24
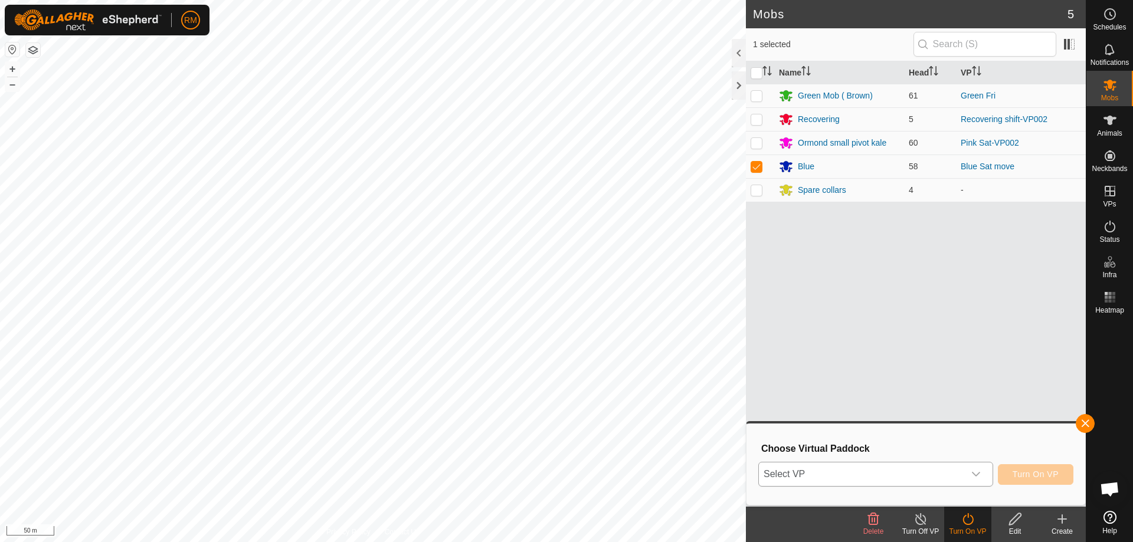
click at [976, 472] on icon "dropdown trigger" at bounding box center [975, 474] width 9 height 9
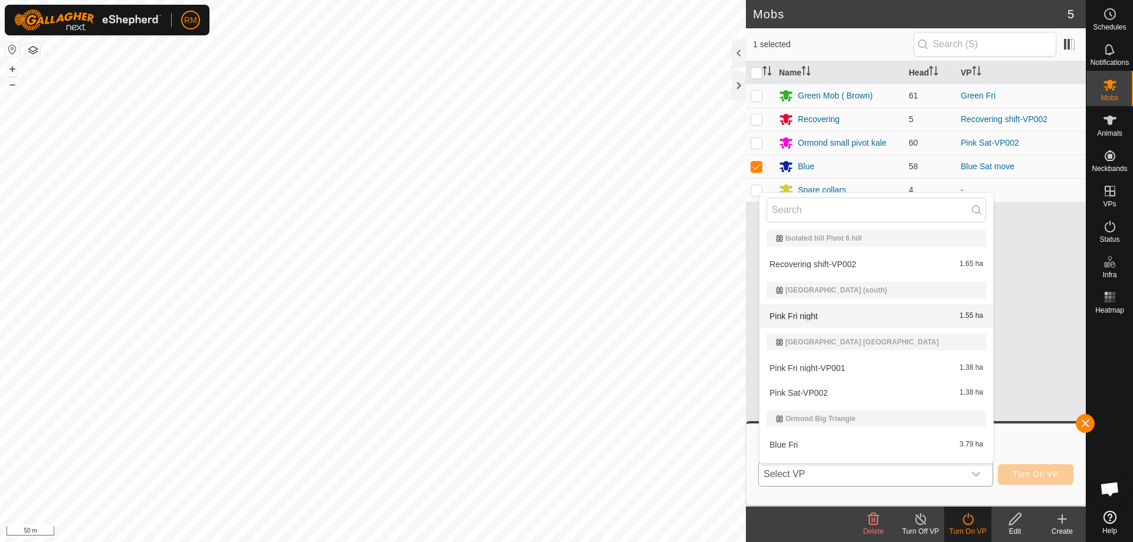
scroll to position [79, 0]
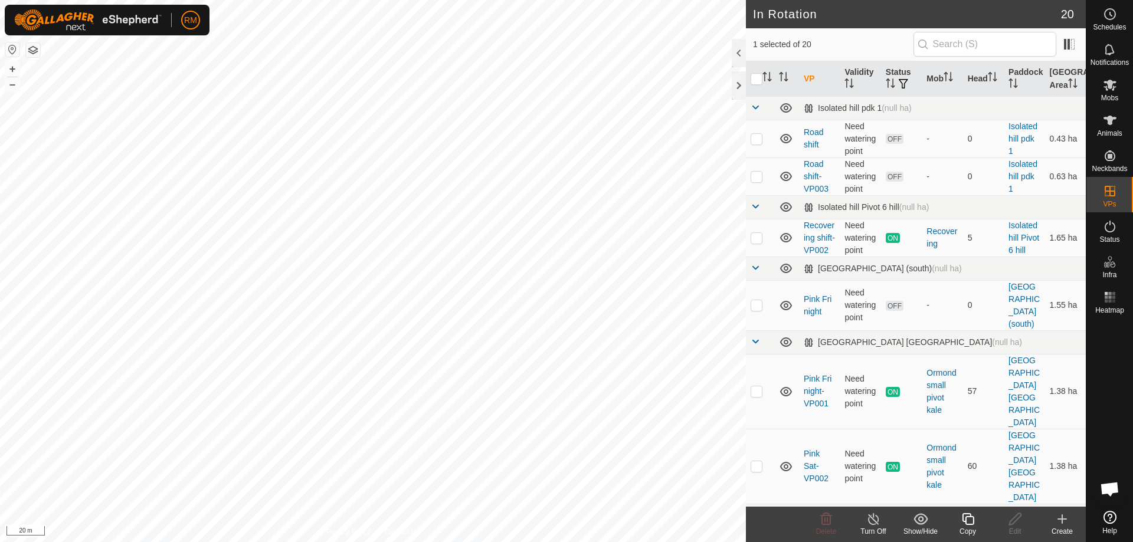
click at [968, 522] on icon at bounding box center [968, 519] width 15 height 14
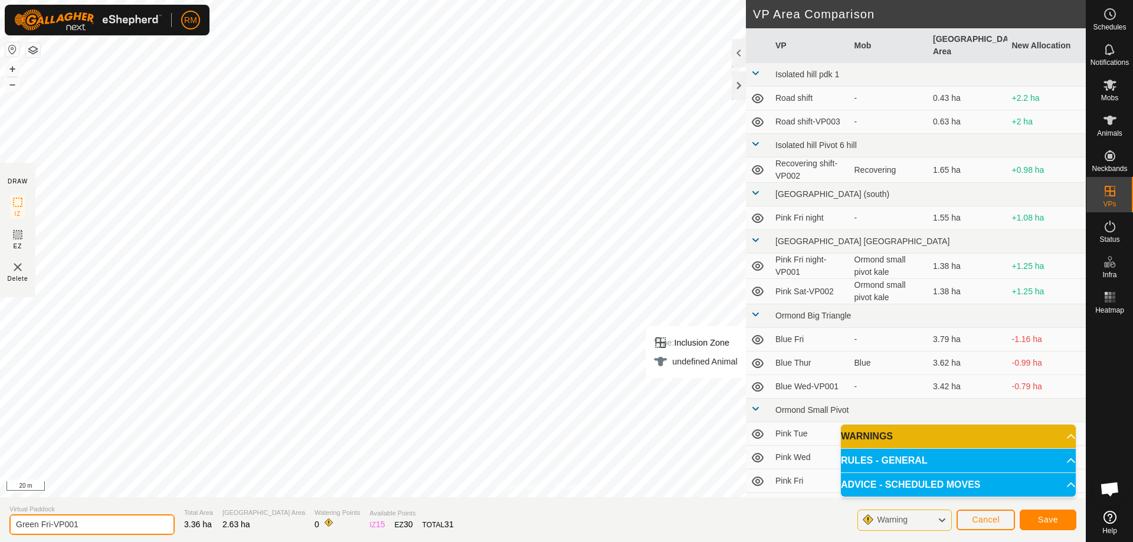
click at [83, 522] on input "Green Fri-VP001" at bounding box center [91, 524] width 165 height 21
type input "Green sat"
click at [1047, 519] on span "Save" at bounding box center [1048, 519] width 20 height 9
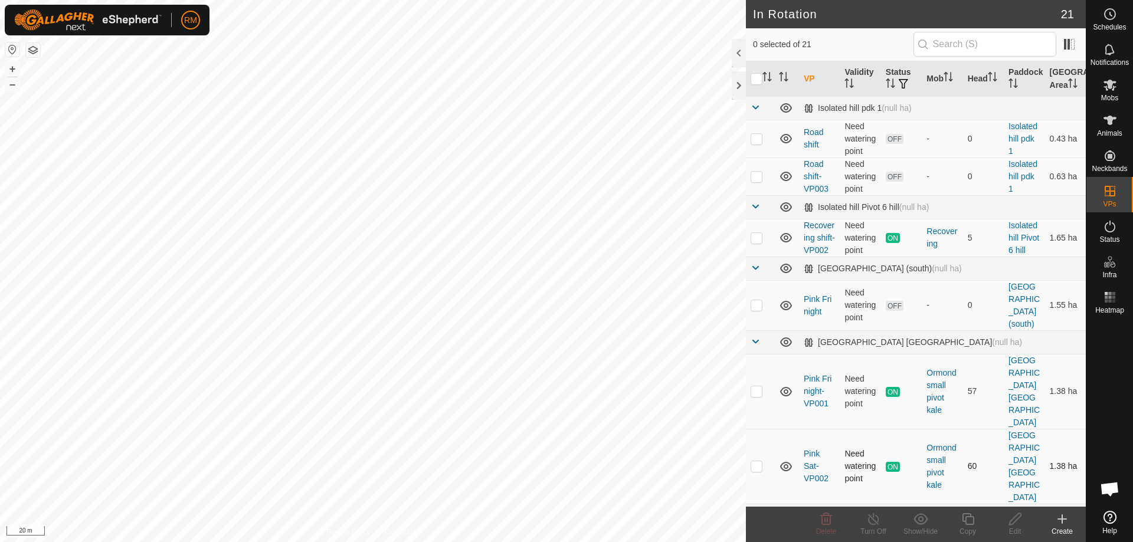
checkbox input "true"
click at [1012, 519] on icon at bounding box center [1015, 519] width 12 height 12
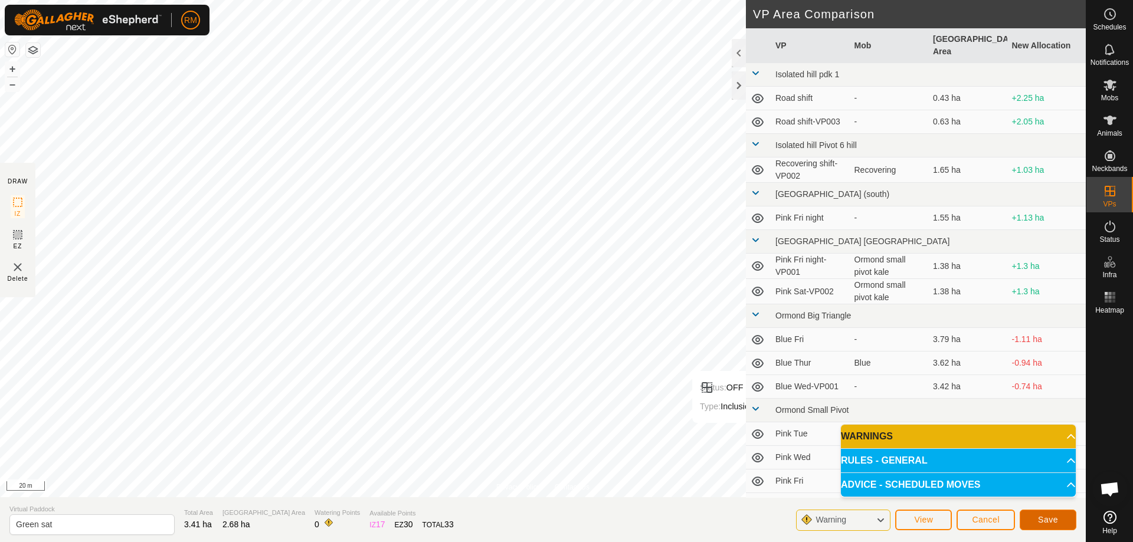
click at [1054, 519] on span "Save" at bounding box center [1048, 519] width 20 height 9
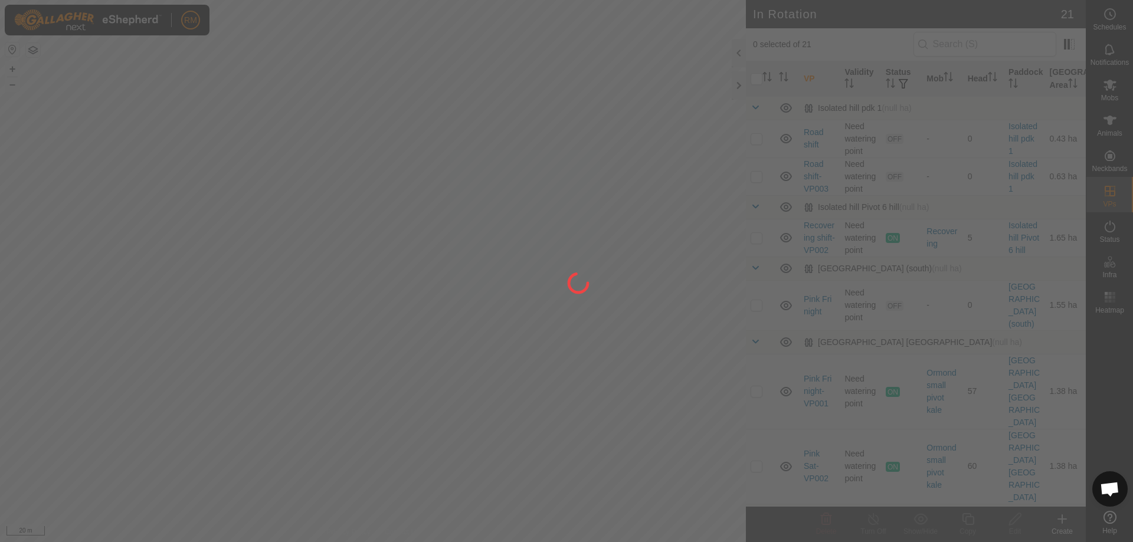
checkbox input "true"
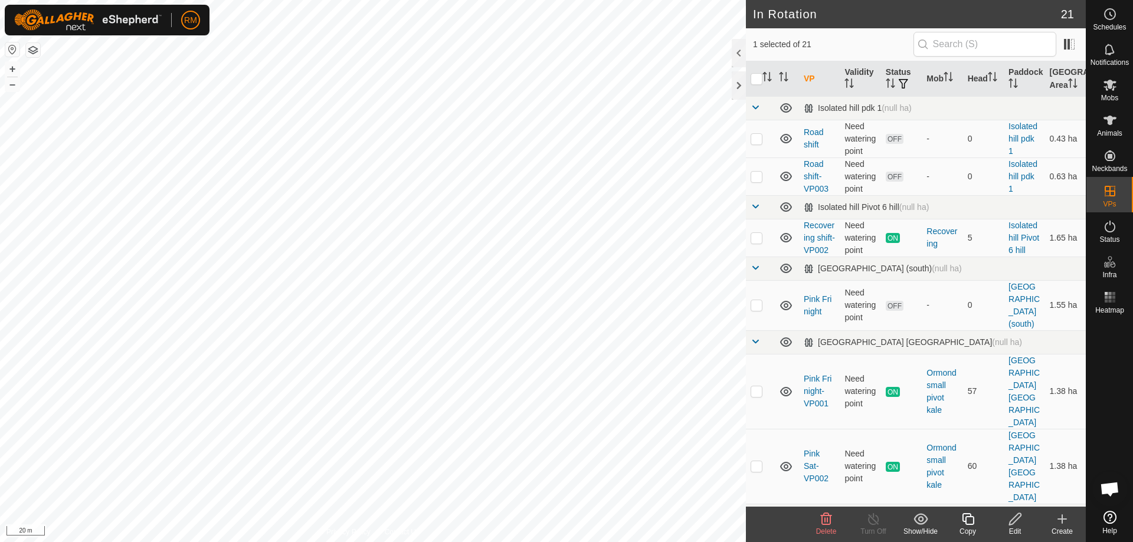
click at [824, 519] on icon at bounding box center [826, 519] width 11 height 12
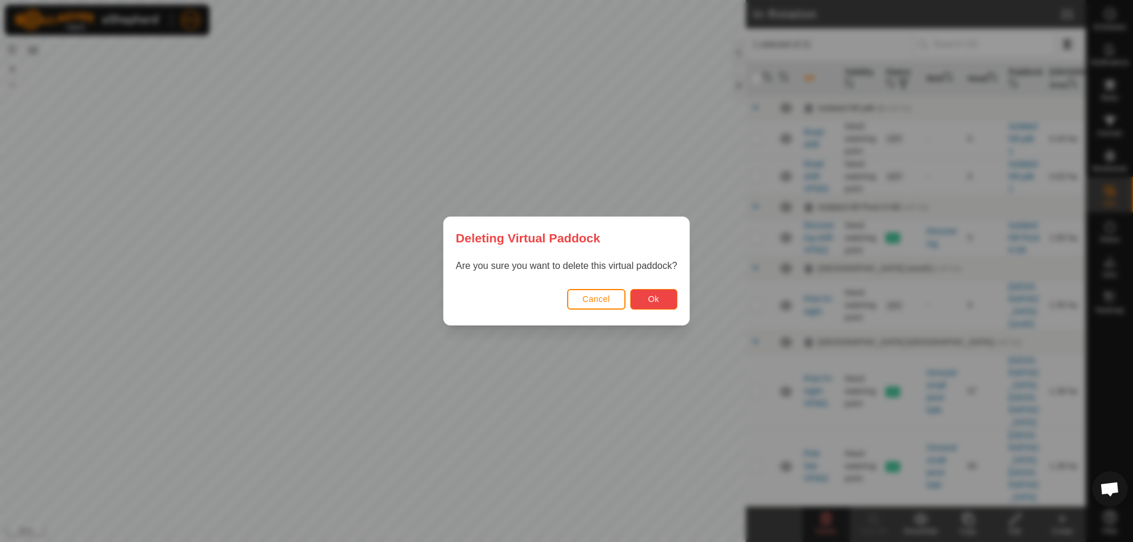
click at [662, 297] on button "Ok" at bounding box center [653, 299] width 47 height 21
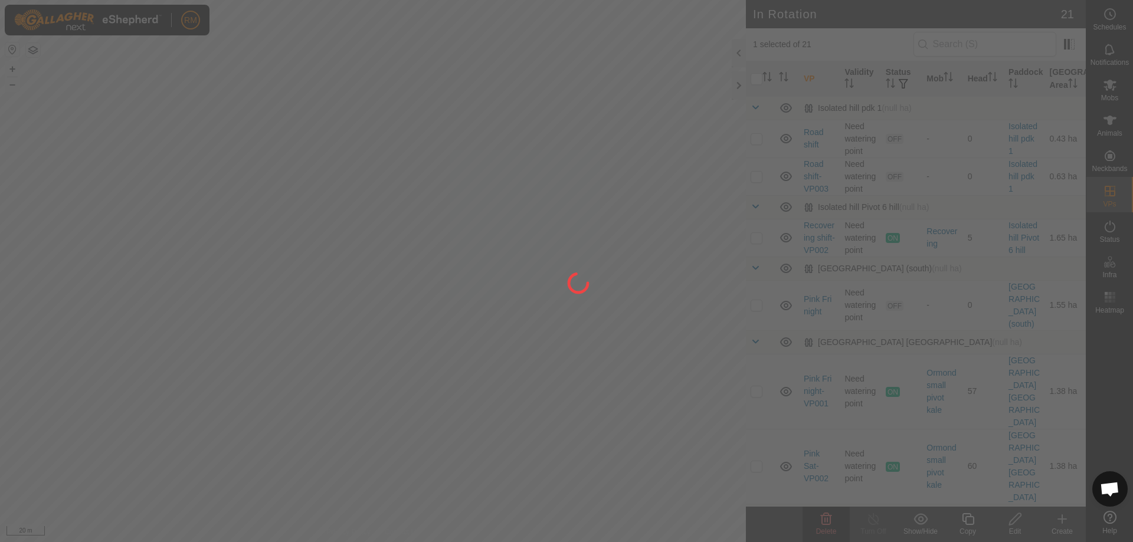
checkbox input "false"
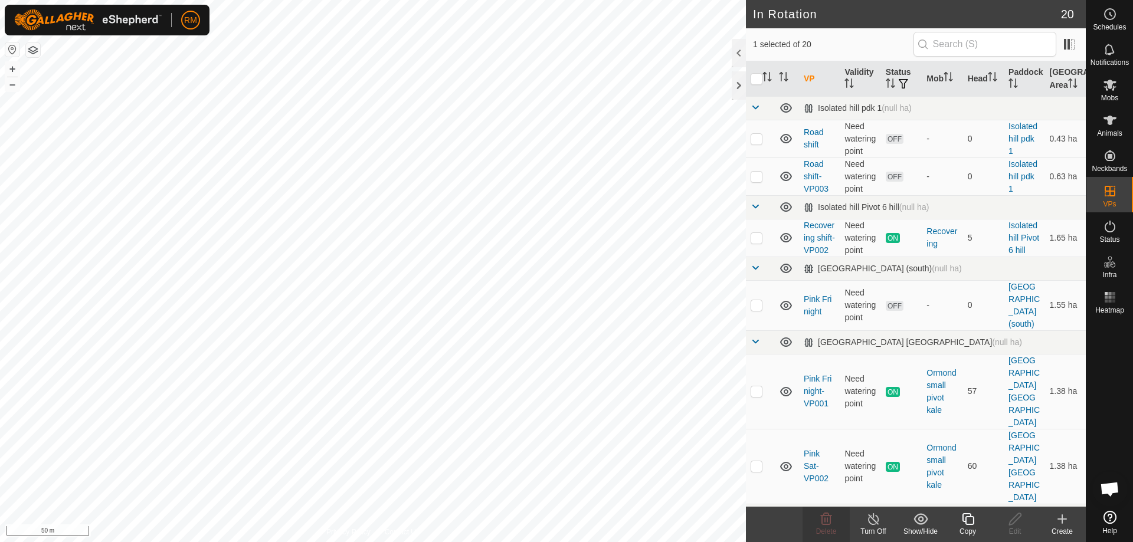
checkbox input "false"
checkbox input "true"
click at [824, 521] on icon at bounding box center [826, 519] width 11 height 12
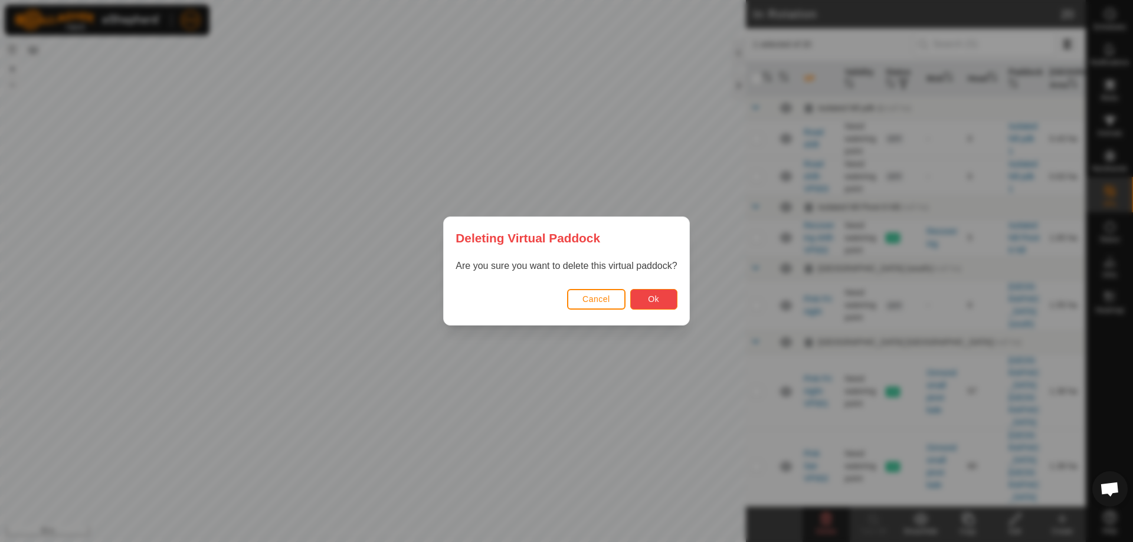
click at [647, 299] on button "Ok" at bounding box center [653, 299] width 47 height 21
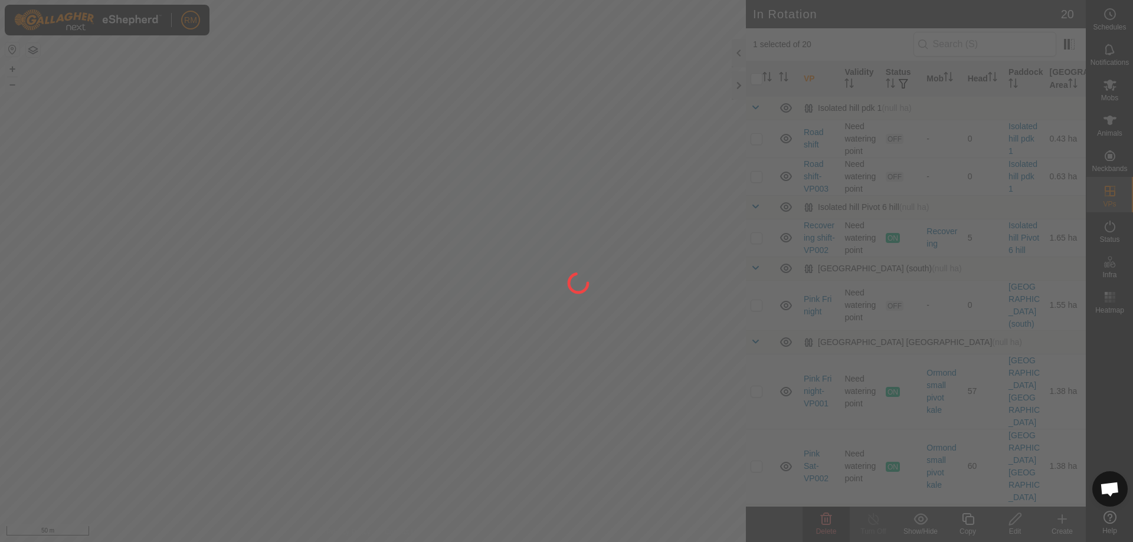
checkbox input "false"
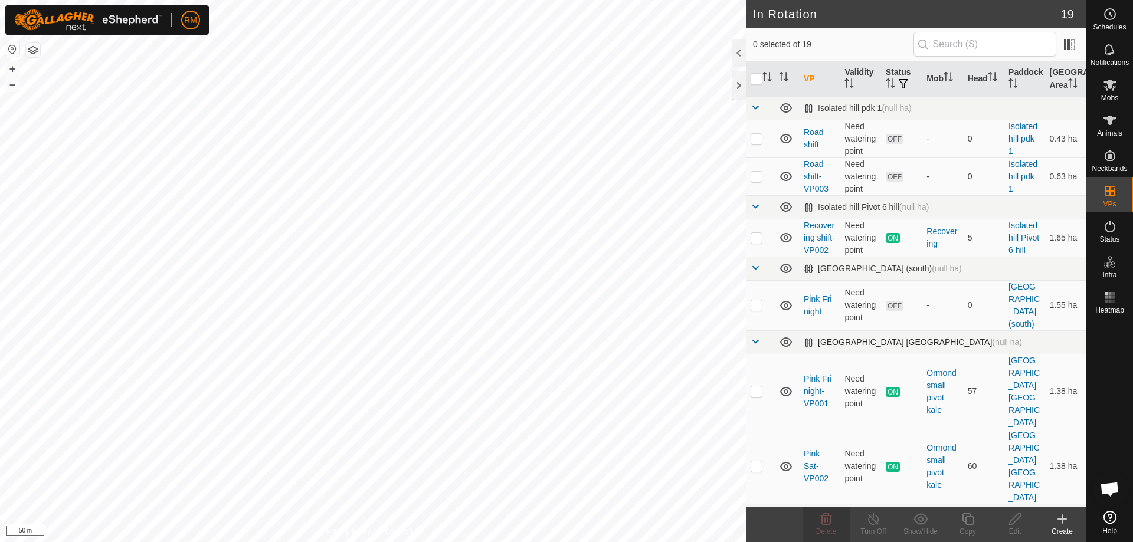
checkbox input "true"
click at [1065, 517] on icon at bounding box center [1062, 519] width 14 height 14
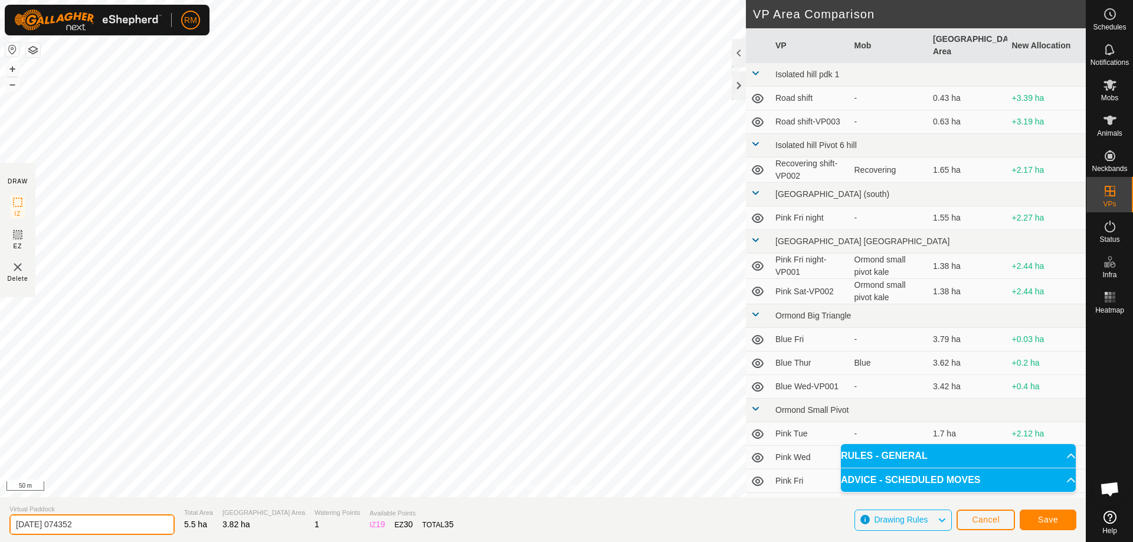
click at [111, 525] on input "[DATE] 074352" at bounding box center [91, 524] width 165 height 21
drag, startPoint x: 109, startPoint y: 526, endPoint x: 101, endPoint y: 520, distance: 9.7
click at [110, 526] on input "[DATE] 074352" at bounding box center [91, 524] width 165 height 21
type input "2"
type input "Blue Sat"
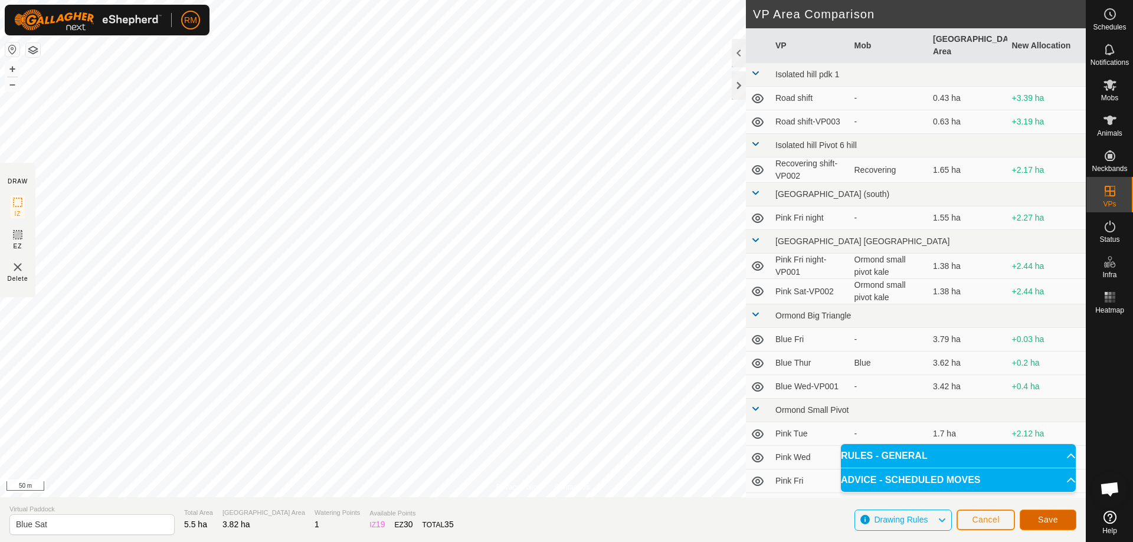
click at [1061, 519] on button "Save" at bounding box center [1048, 520] width 57 height 21
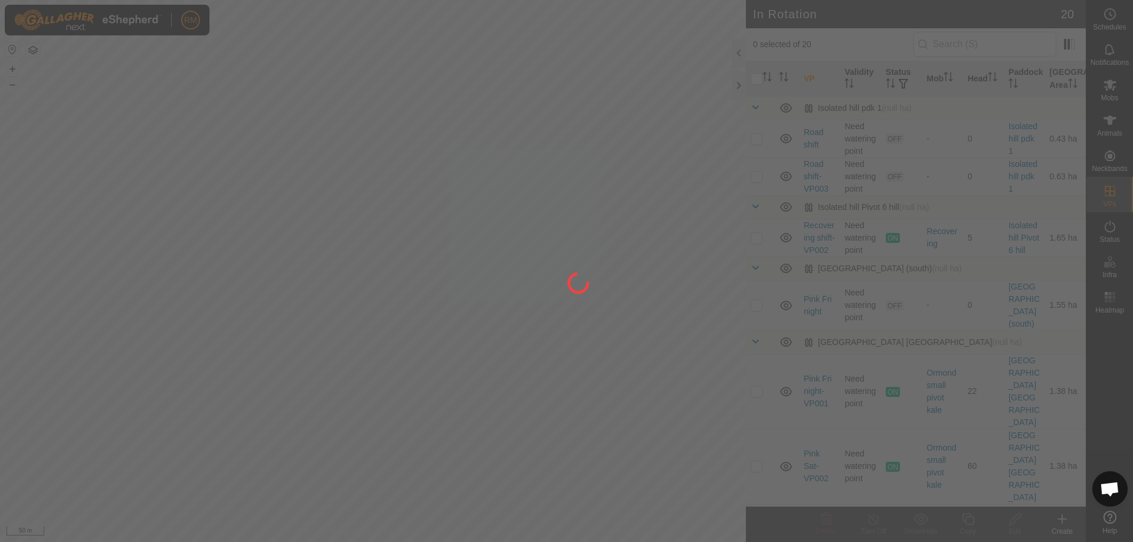
drag, startPoint x: 712, startPoint y: 379, endPoint x: 706, endPoint y: 344, distance: 35.3
click at [709, 344] on div at bounding box center [566, 271] width 1133 height 542
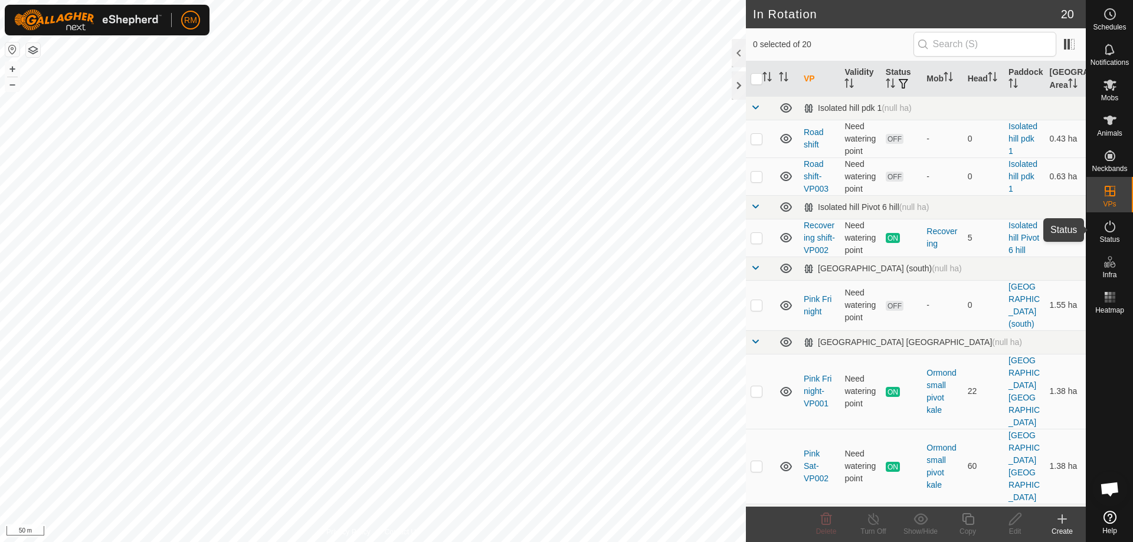
click at [1108, 221] on icon at bounding box center [1110, 226] width 14 height 14
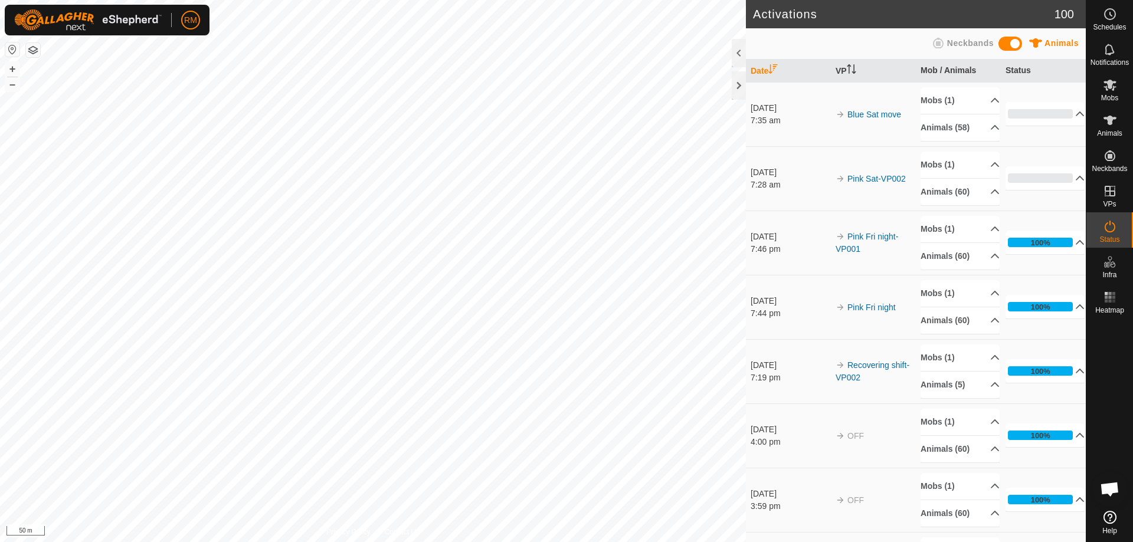
click at [746, 273] on div "Activations 100 Animals Neckbands Date VP Mob / Animals Status [DATE] 7:35 am B…" at bounding box center [543, 271] width 1086 height 542
click at [839, 285] on div "Activations 100 Animals Neckbands Date VP Mob / Animals Status [DATE] 7:35 am B…" at bounding box center [543, 271] width 1086 height 542
drag, startPoint x: 774, startPoint y: 298, endPoint x: 749, endPoint y: 177, distance: 123.3
